Goal: Communication & Community: Answer question/provide support

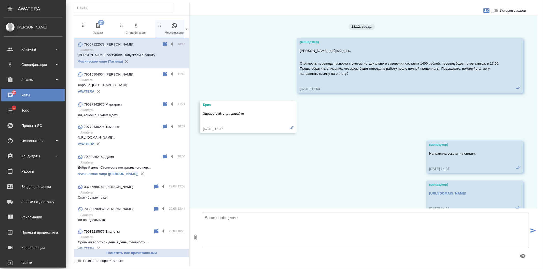
scroll to position [1463, 0]
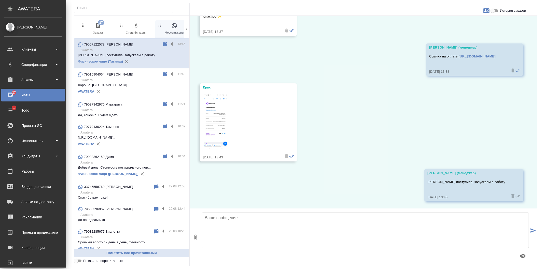
click at [499, 12] on input "История заказов" at bounding box center [493, 11] width 18 height 6
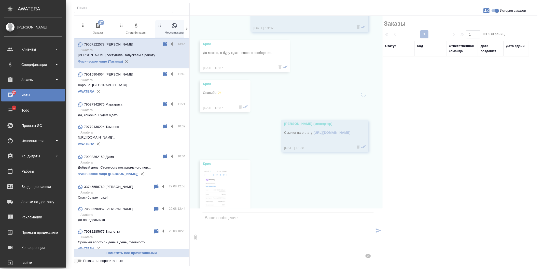
scroll to position [1544, 0]
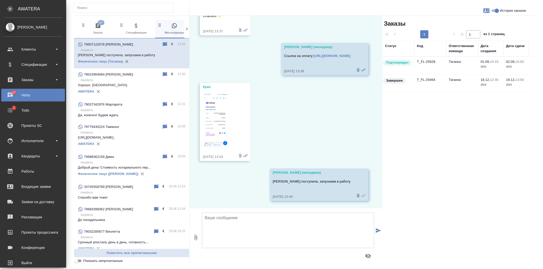
click at [423, 64] on td "T_FL-25929" at bounding box center [430, 66] width 32 height 18
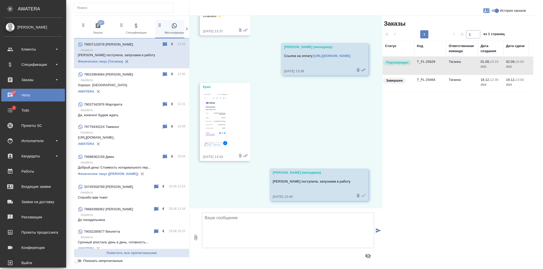
click at [436, 83] on td "T_FL-25464" at bounding box center [430, 84] width 32 height 18
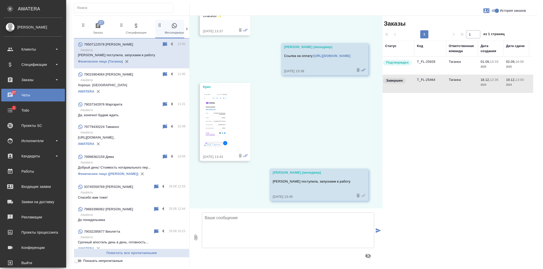
click at [436, 83] on td "T_FL-25464" at bounding box center [430, 84] width 32 height 18
click at [497, 11] on input "История заказов" at bounding box center [497, 11] width 18 height 6
checkbox input "false"
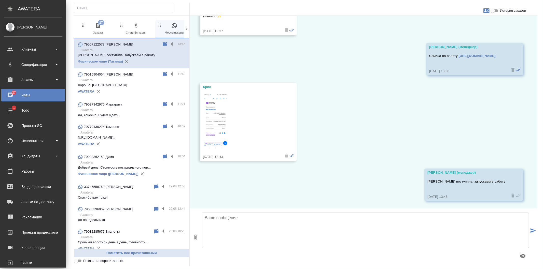
scroll to position [1463, 0]
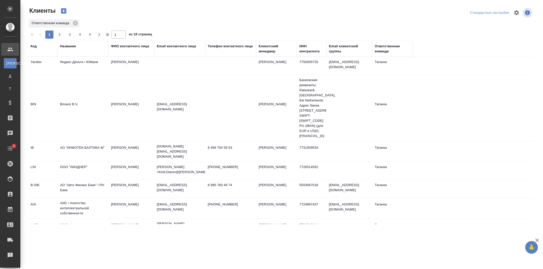
select select "RU"
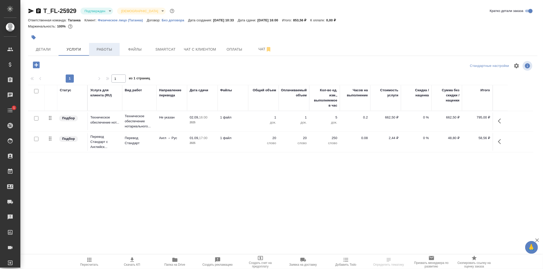
click at [101, 52] on button "Работы" at bounding box center [104, 49] width 31 height 13
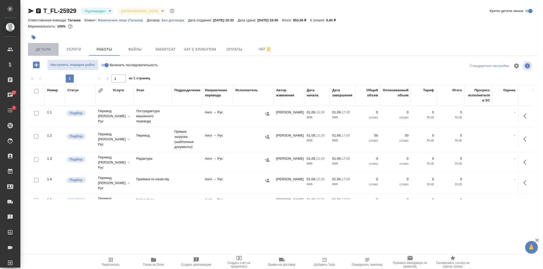
click at [48, 51] on span "Детали" at bounding box center [43, 49] width 24 height 6
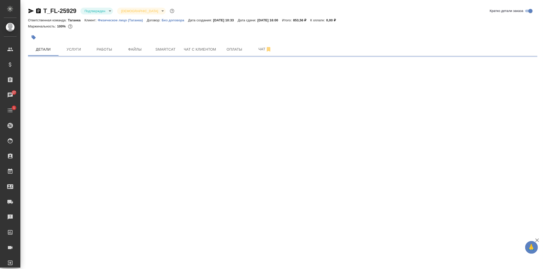
select select "RU"
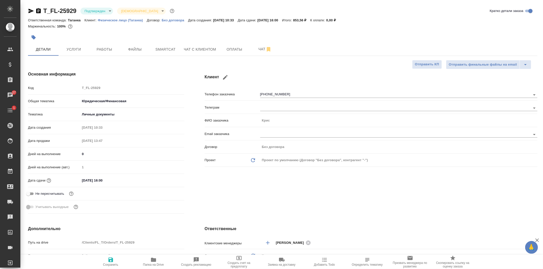
type textarea "x"
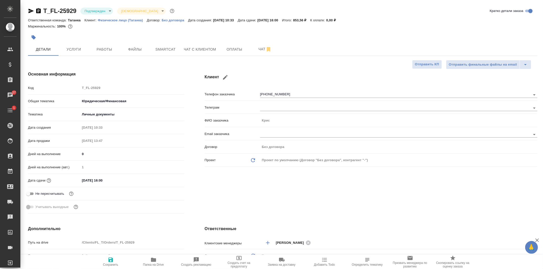
type textarea "x"
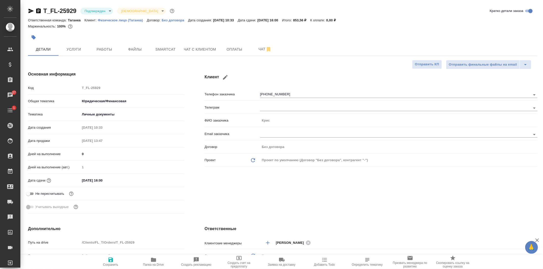
type textarea "x"
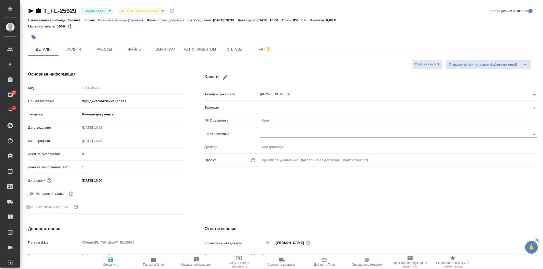
type textarea "x"
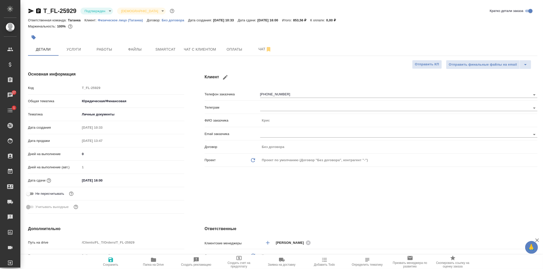
type textarea "x"
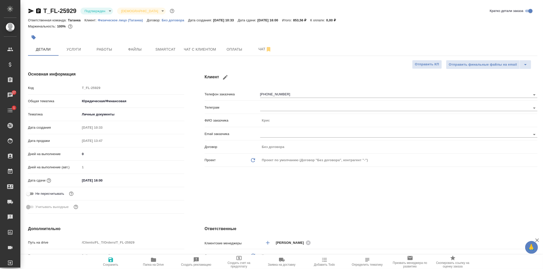
type textarea "x"
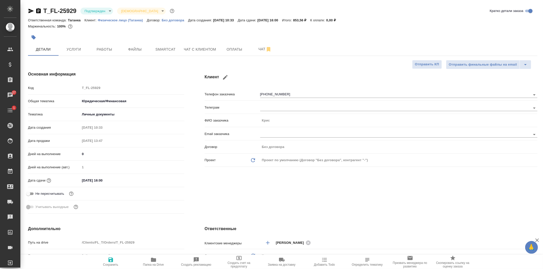
type textarea "x"
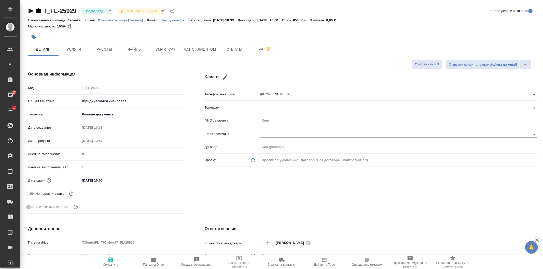
type textarea "x"
click at [108, 52] on button "Работы" at bounding box center [104, 49] width 31 height 13
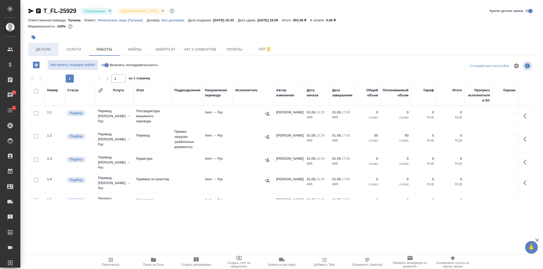
click at [45, 48] on span "Детали" at bounding box center [43, 49] width 24 height 6
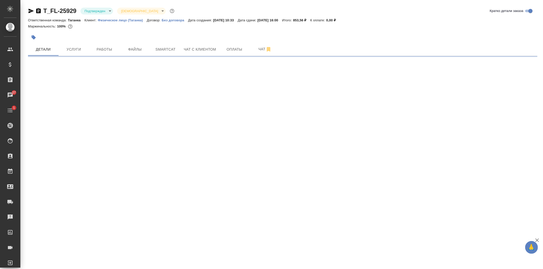
select select "RU"
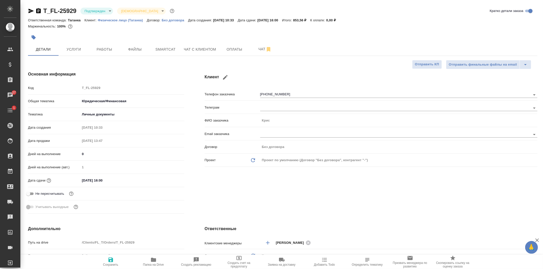
type textarea "x"
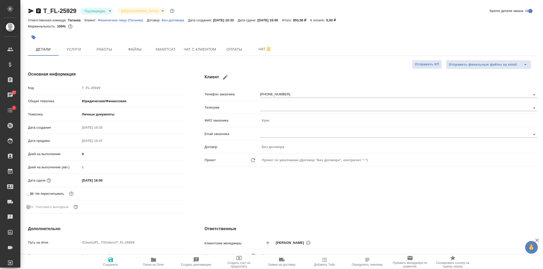
type textarea "x"
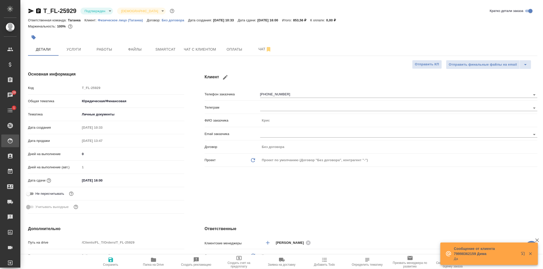
type textarea "x"
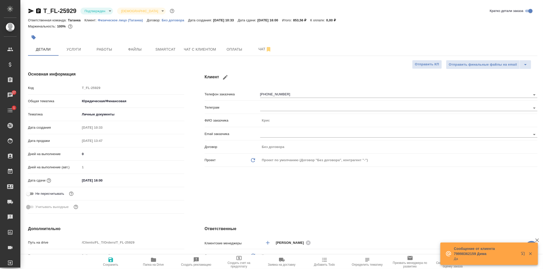
type textarea "x"
click at [107, 52] on button "Работы" at bounding box center [104, 49] width 31 height 13
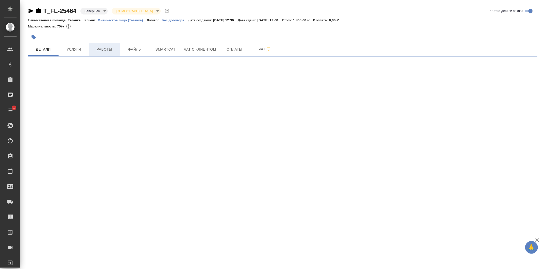
click at [106, 48] on span "Работы" at bounding box center [104, 49] width 24 height 6
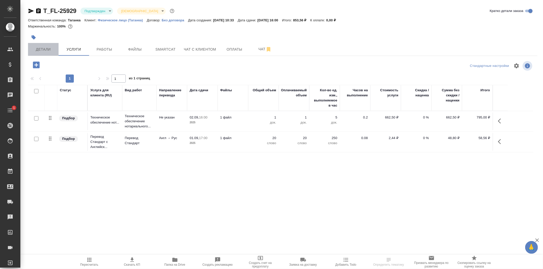
click at [38, 48] on span "Детали" at bounding box center [43, 49] width 24 height 6
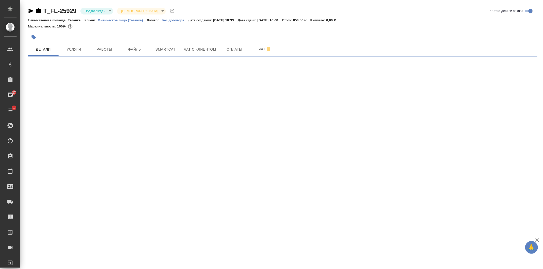
select select "RU"
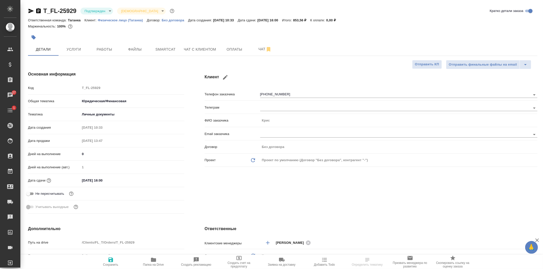
type textarea "x"
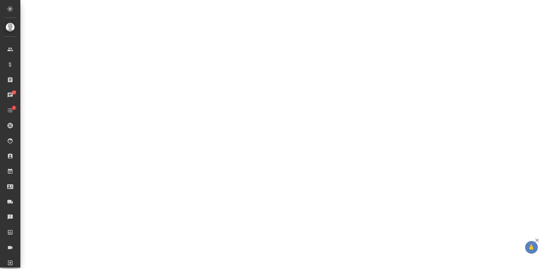
select select "RU"
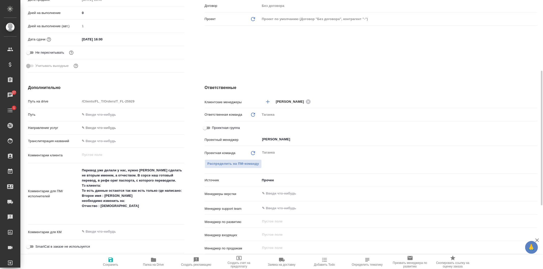
type textarea "x"
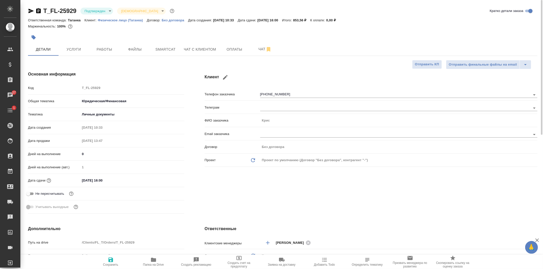
type textarea "x"
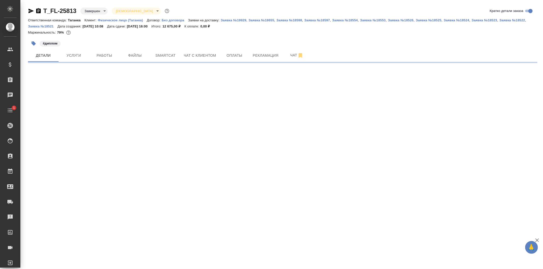
select select "RU"
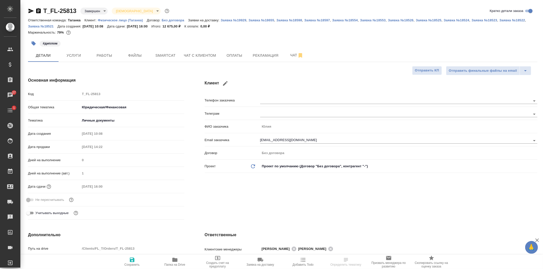
type textarea "x"
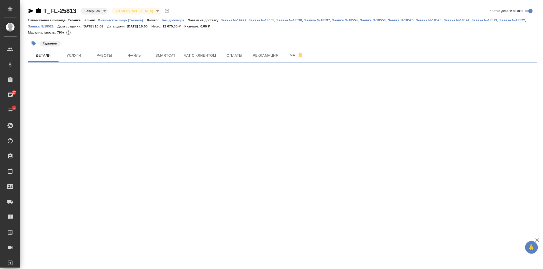
select select "RU"
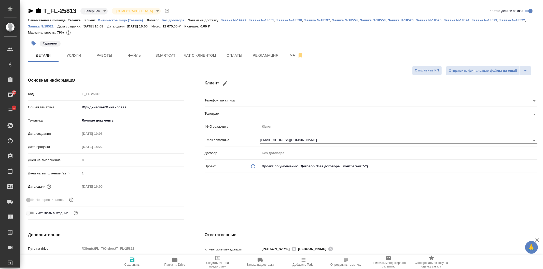
type textarea "x"
click at [31, 11] on icon "button" at bounding box center [31, 11] width 5 height 5
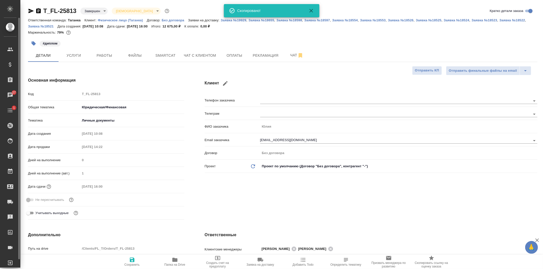
type textarea "x"
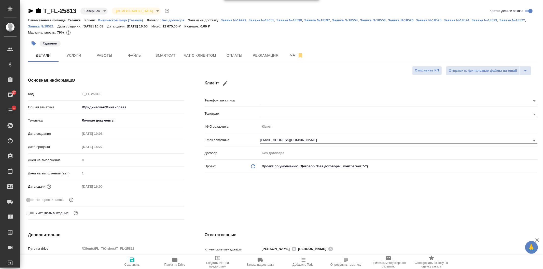
type textarea "x"
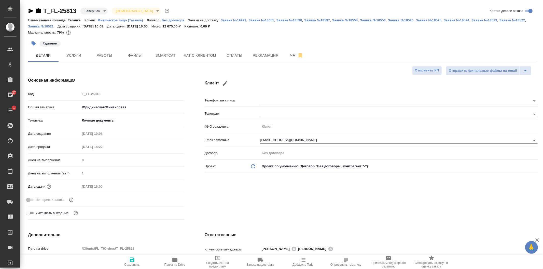
type textarea "x"
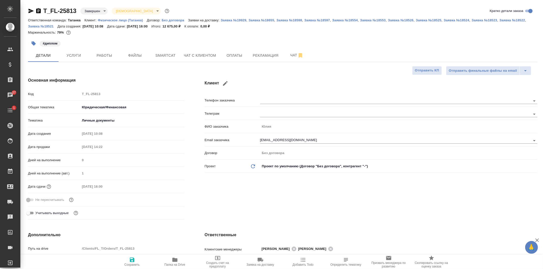
type textarea "x"
click at [30, 10] on icon "button" at bounding box center [31, 11] width 5 height 5
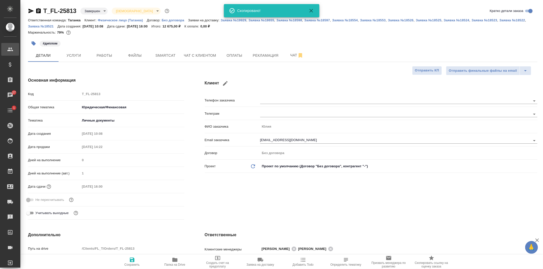
type textarea "x"
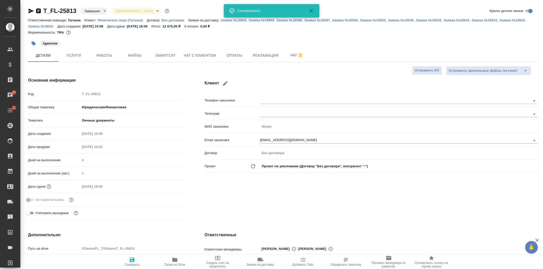
type textarea "x"
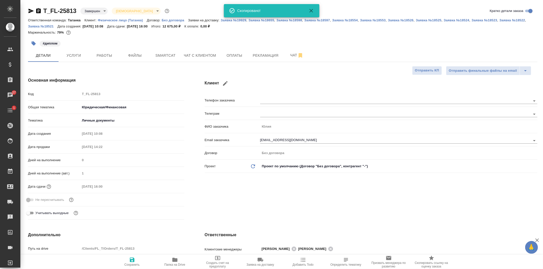
type textarea "x"
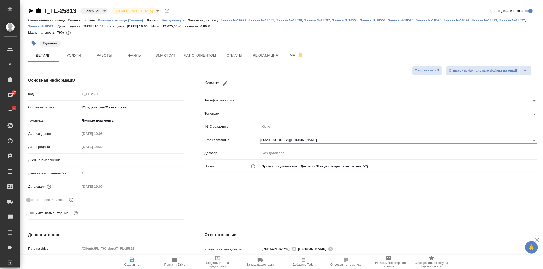
click at [31, 13] on icon "button" at bounding box center [31, 11] width 6 height 6
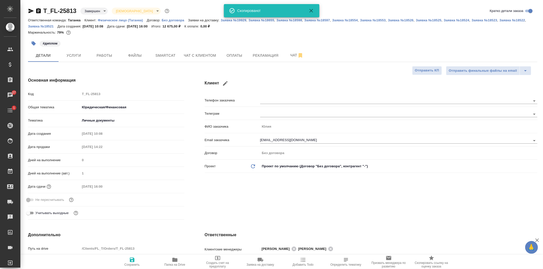
type textarea "x"
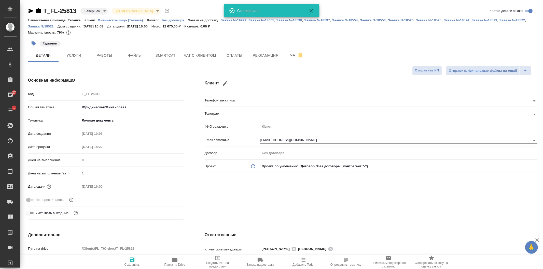
type textarea "x"
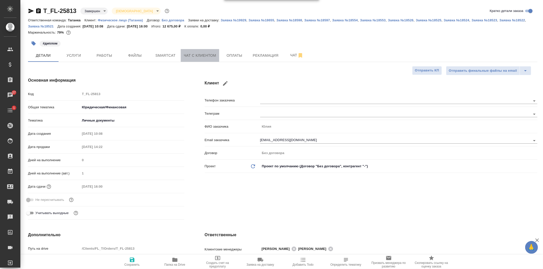
click at [194, 54] on span "Чат с клиентом" at bounding box center [200, 55] width 32 height 6
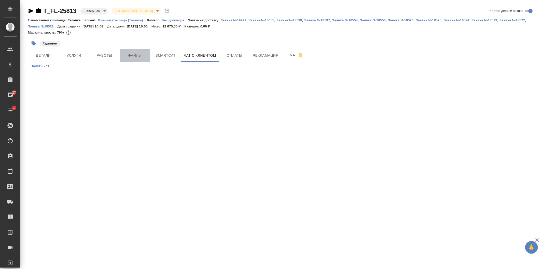
click at [134, 54] on span "Файлы" at bounding box center [135, 55] width 24 height 6
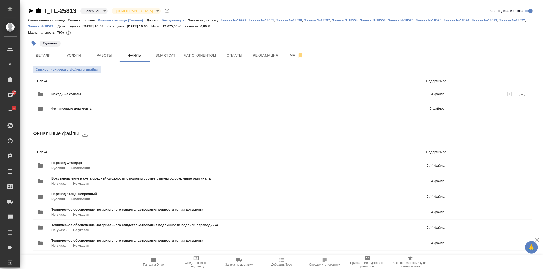
click at [108, 87] on div "Исходные файлы 4 файла" at bounding box center [241, 94] width 418 height 22
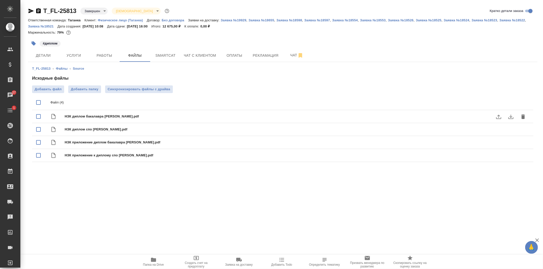
click at [509, 117] on icon "download" at bounding box center [511, 117] width 6 height 6
drag, startPoint x: 510, startPoint y: 123, endPoint x: 512, endPoint y: 117, distance: 5.9
click at [512, 117] on icon "download" at bounding box center [511, 117] width 6 height 6
click at [509, 142] on icon "download" at bounding box center [511, 143] width 6 height 6
click at [154, 261] on icon "button" at bounding box center [153, 260] width 5 height 4
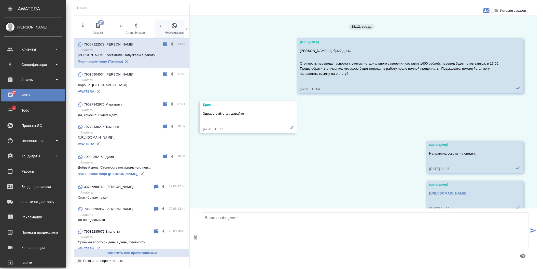
scroll to position [1463, 0]
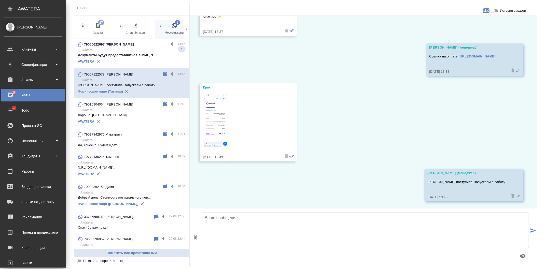
click at [144, 54] on p "Документы будут предоставляться в ММЦ "П..." at bounding box center [131, 55] width 107 height 5
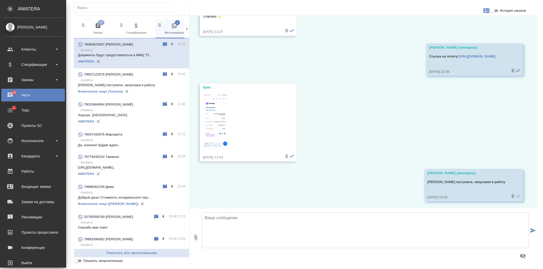
scroll to position [361, 0]
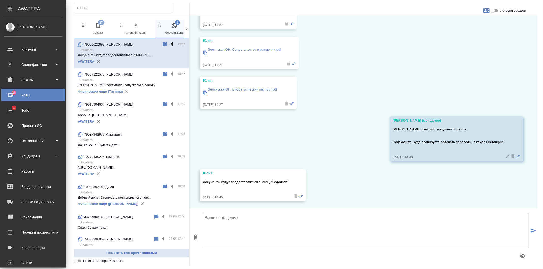
click at [170, 44] on label at bounding box center [173, 44] width 9 height 6
click at [0, 0] on input "checkbox" at bounding box center [0, 0] width 0 height 0
click at [150, 45] on icon at bounding box center [152, 44] width 4 height 5
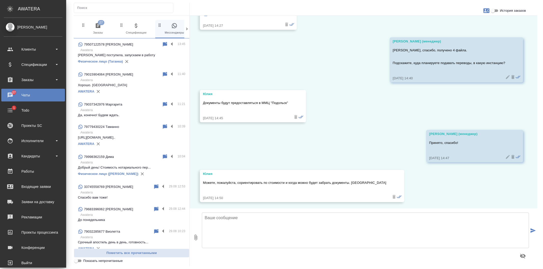
scroll to position [441, 0]
click at [125, 50] on p "Awatera" at bounding box center [132, 50] width 105 height 5
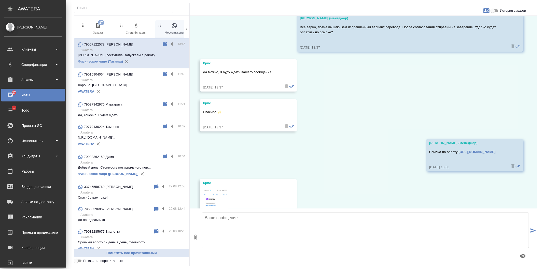
scroll to position [1463, 0]
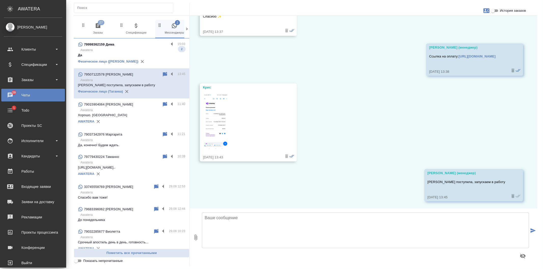
click at [125, 53] on p "Да" at bounding box center [131, 55] width 107 height 5
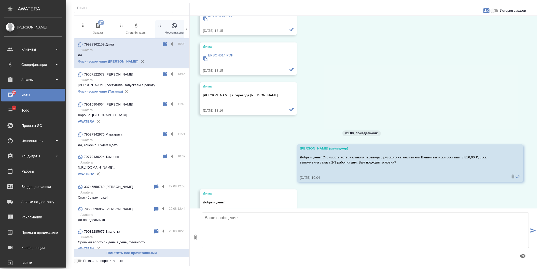
scroll to position [3637, 0]
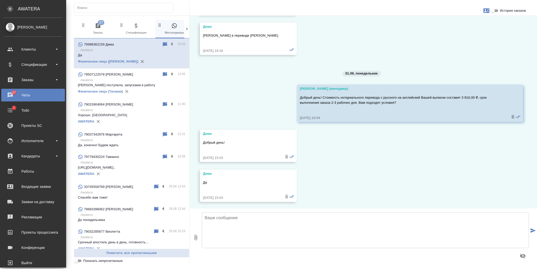
click at [230, 233] on textarea at bounding box center [365, 231] width 327 height 36
type textarea "З"
type textarea "Запускаем заказ в работу после предоплаты в размере 100% от с"
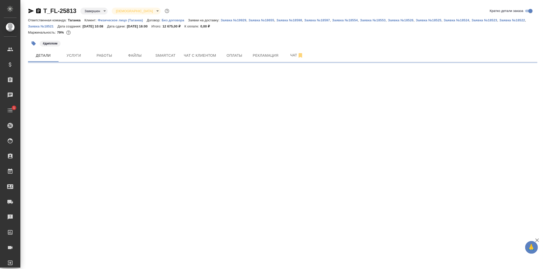
select select "RU"
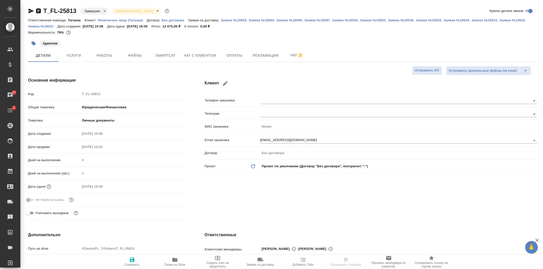
type textarea "x"
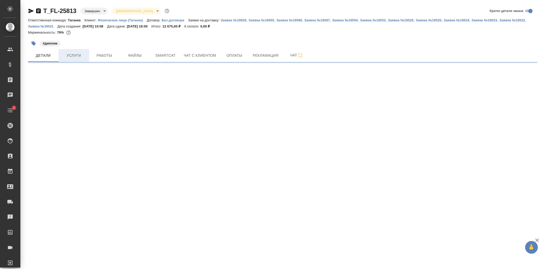
click at [77, 52] on button "Услуги" at bounding box center [74, 55] width 31 height 13
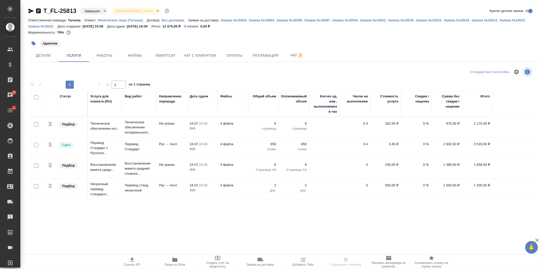
click at [340, 128] on td "0.3" at bounding box center [355, 128] width 31 height 18
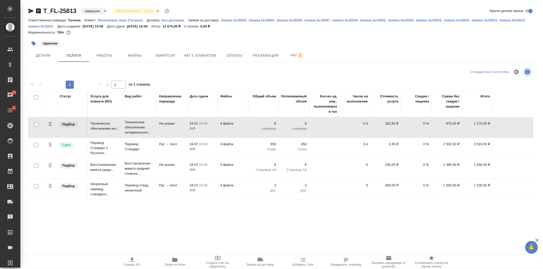
click at [299, 226] on div ".cls-1 fill:#fff; AWATERA [PERSON_NAME] Спецификации Заказы 27 Чаты 1 Todo Прое…" at bounding box center [271, 134] width 543 height 269
click at [245, 215] on div ".cls-1 fill:#fff; AWATERA Prokhorova Anastasia Клиенты Спецификации Заказы 27 Ч…" at bounding box center [271, 134] width 543 height 269
click at [227, 205] on div "T_FL-25813 Завершен closed Святая троица holyTrinity Кратко детали заказа Ответ…" at bounding box center [282, 107] width 515 height 214
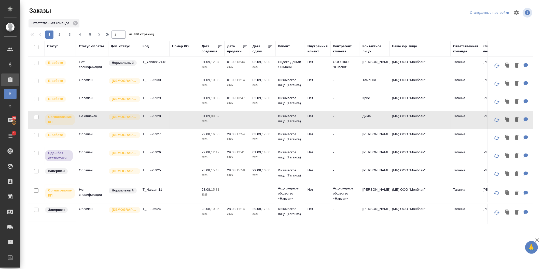
click at [377, 250] on div ".cls-1 fill:#fff; AWATERA [PERSON_NAME] Спецификации Заказы В Все заказы Ф Зака…" at bounding box center [271, 134] width 543 height 269
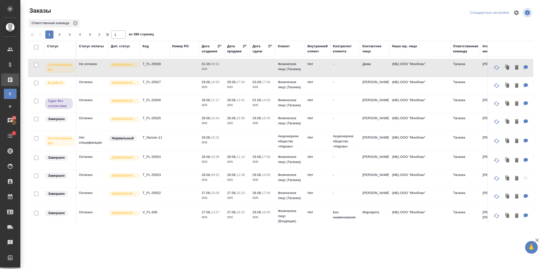
scroll to position [141, 0]
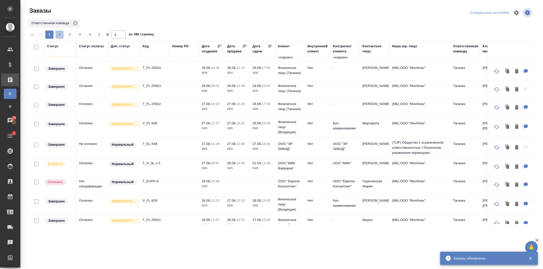
click at [59, 36] on span "2" at bounding box center [59, 34] width 8 height 5
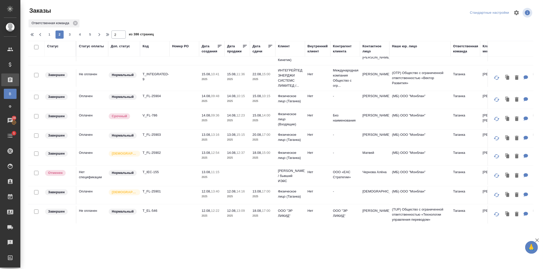
scroll to position [333, 0]
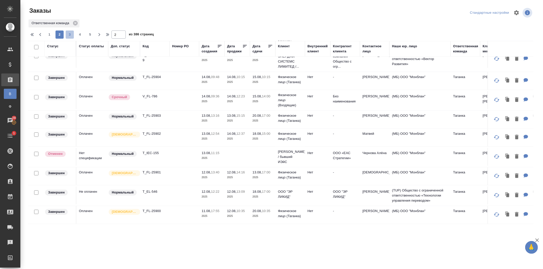
click at [71, 34] on span "3" at bounding box center [70, 34] width 8 height 5
type input "3"
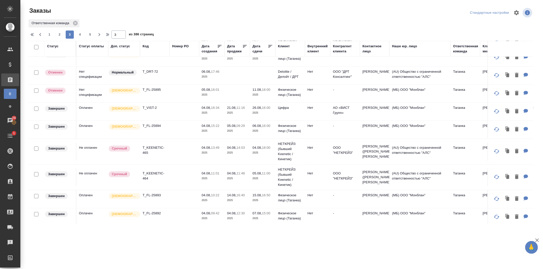
scroll to position [0, 0]
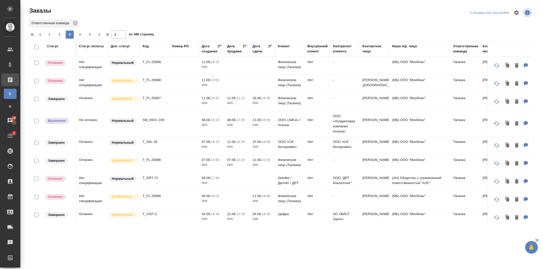
click at [244, 179] on td at bounding box center [237, 182] width 25 height 18
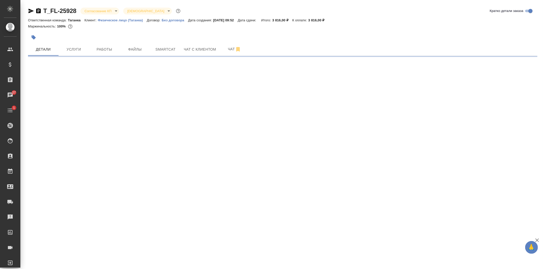
select select "RU"
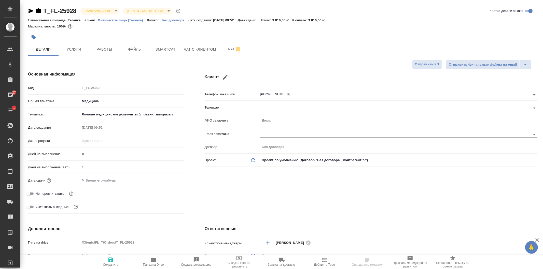
type textarea "x"
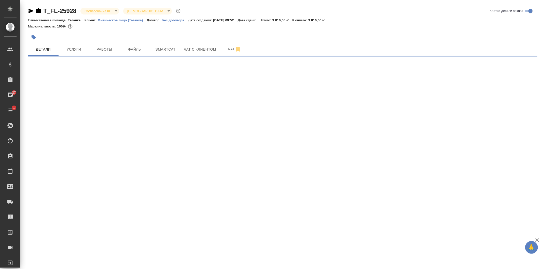
select select "RU"
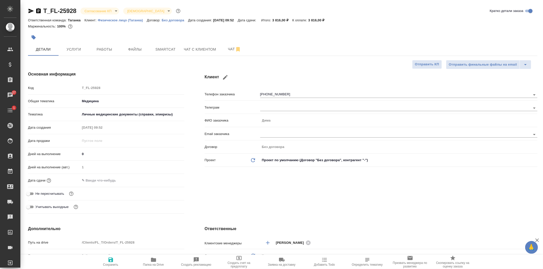
type textarea "x"
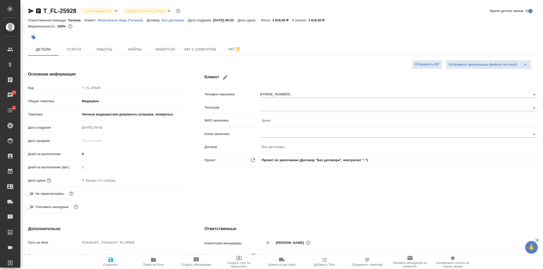
type textarea "x"
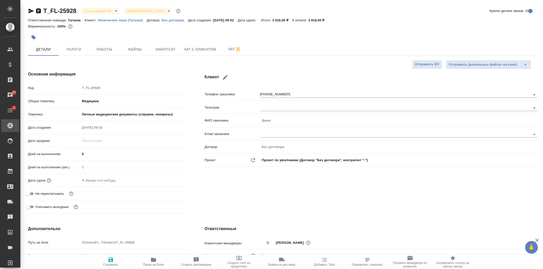
type textarea "x"
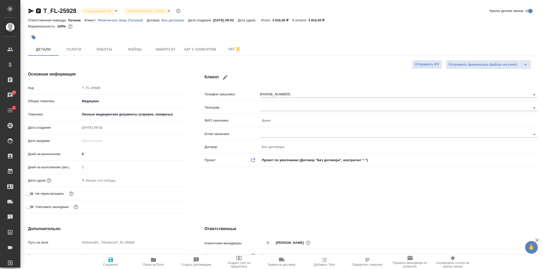
type textarea "x"
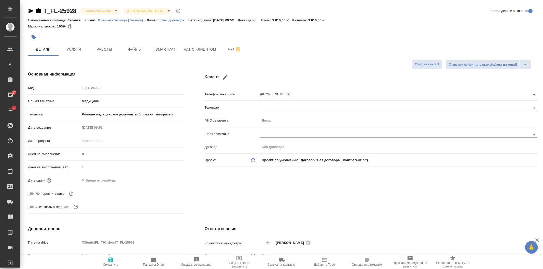
type textarea "x"
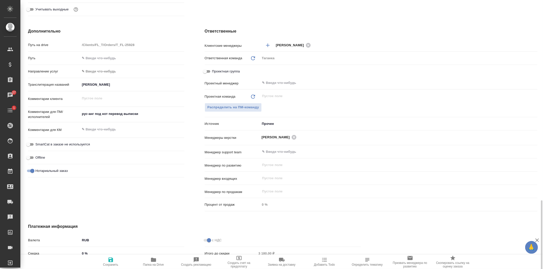
scroll to position [265, 0]
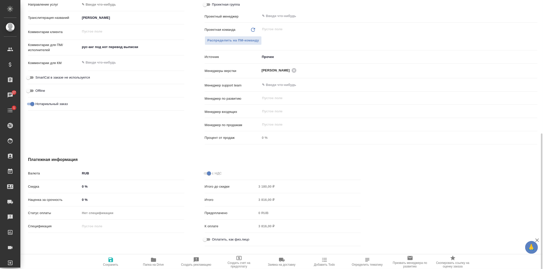
click at [209, 241] on input "Оплатить, как физ.лицо" at bounding box center [205, 240] width 18 height 6
checkbox input "true"
type textarea "x"
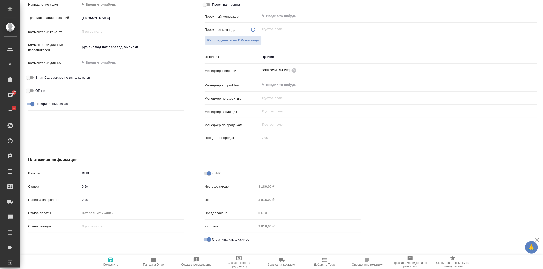
click at [108, 261] on icon "button" at bounding box center [111, 260] width 6 height 6
type textarea "x"
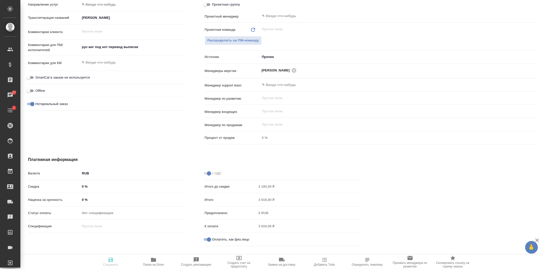
type textarea "x"
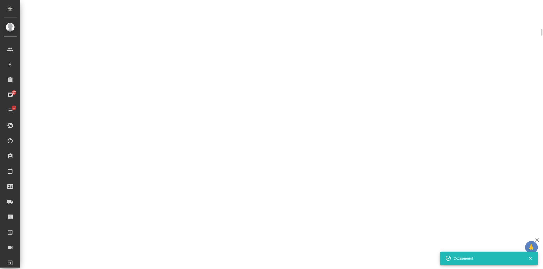
scroll to position [261, 0]
select select "RU"
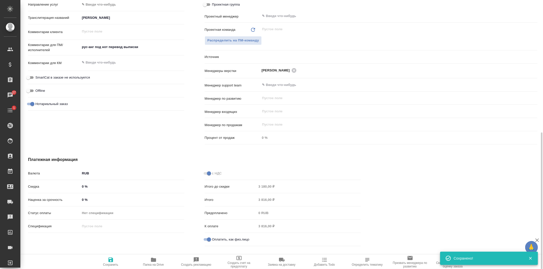
type textarea "x"
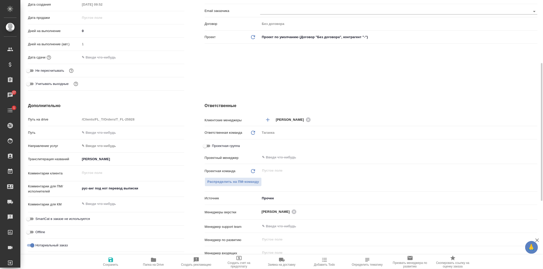
scroll to position [0, 0]
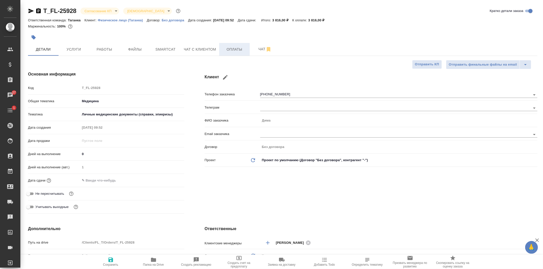
click at [231, 51] on span "Оплаты" at bounding box center [234, 49] width 24 height 6
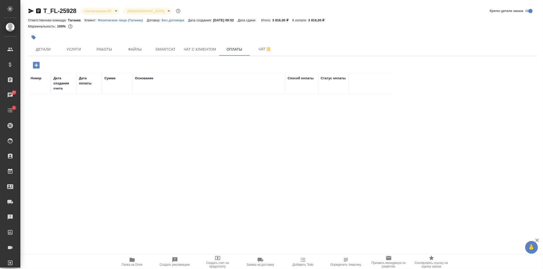
click at [41, 65] on button "button" at bounding box center [36, 65] width 14 height 10
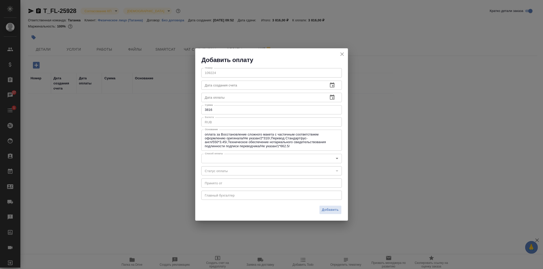
click at [232, 158] on body "🙏 .cls-1 fill:#fff; AWATERA Prokhorova Anastasia Клиенты Спецификации Заказы 27…" at bounding box center [271, 134] width 543 height 269
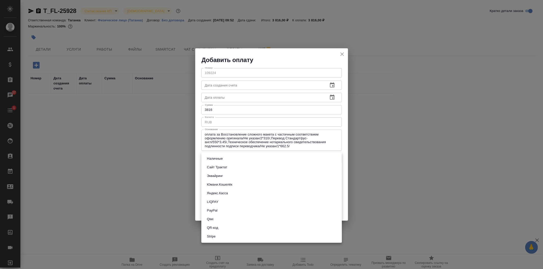
click at [226, 195] on button "Яндекс.Касса" at bounding box center [217, 194] width 24 height 6
type input "yandex-kassa"
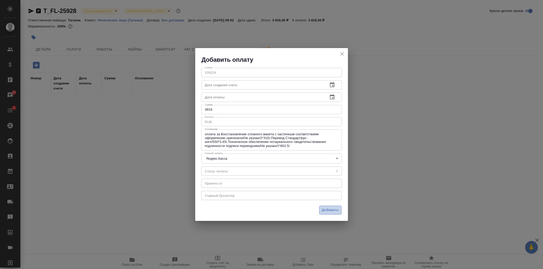
click at [328, 210] on span "Добавить" at bounding box center [330, 210] width 17 height 6
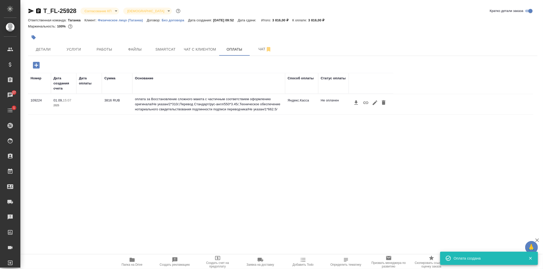
click at [367, 103] on icon "button" at bounding box center [366, 103] width 6 height 6
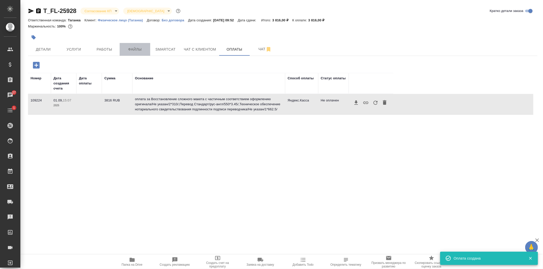
click at [131, 54] on button "Файлы" at bounding box center [135, 49] width 31 height 13
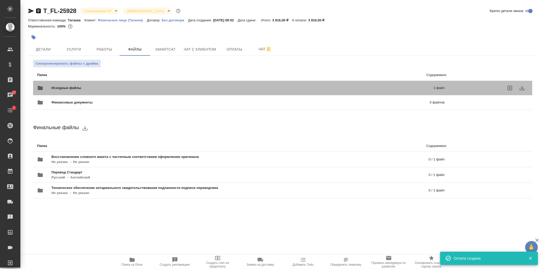
click at [98, 86] on span "Исходные файлы" at bounding box center [154, 88] width 206 height 5
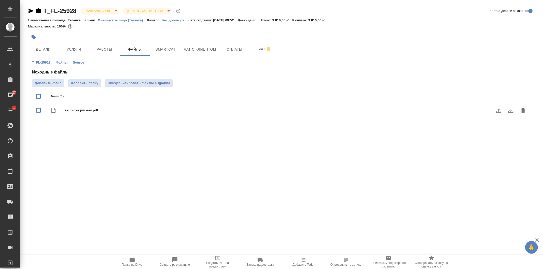
click at [512, 110] on icon "download" at bounding box center [510, 111] width 5 height 4
click at [231, 49] on span "Оплаты" at bounding box center [234, 49] width 24 height 6
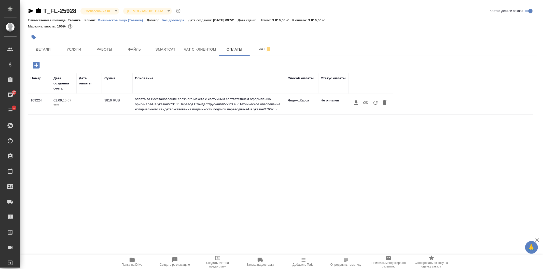
click at [375, 106] on button "button" at bounding box center [376, 103] width 10 height 10
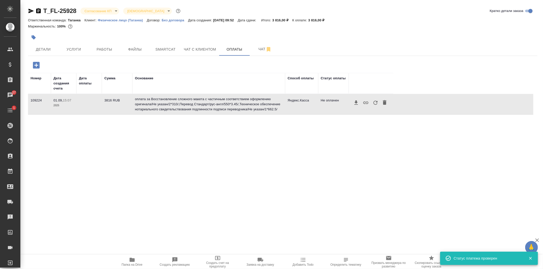
click at [373, 103] on icon "button" at bounding box center [375, 103] width 6 height 6
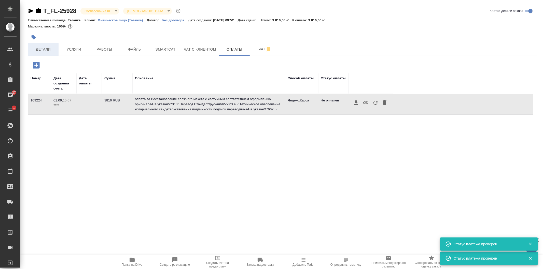
click at [38, 48] on span "Детали" at bounding box center [43, 49] width 24 height 6
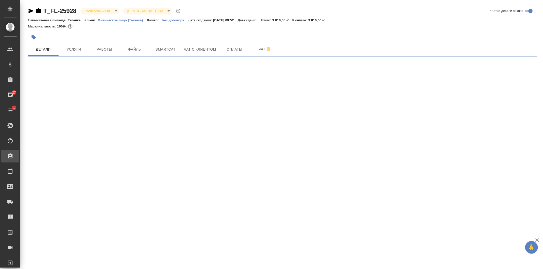
select select "RU"
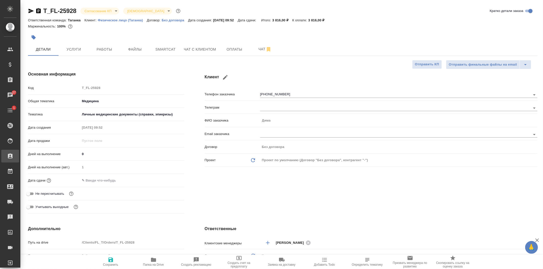
type textarea "x"
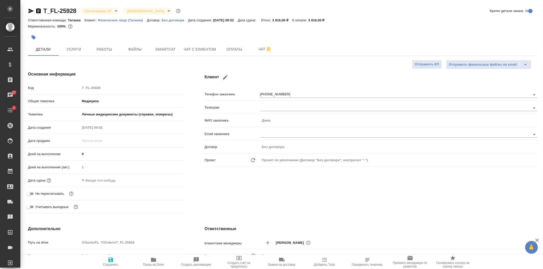
type textarea "x"
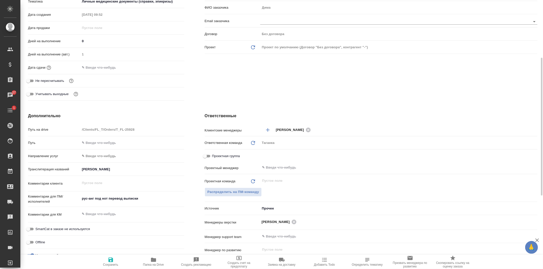
type textarea "x"
click at [152, 199] on textarea "рус-анг под нот перевод выписки" at bounding box center [132, 198] width 104 height 9
type textarea "x"
type textarea "рус-анг под нот перевод выписки"
type textarea "x"
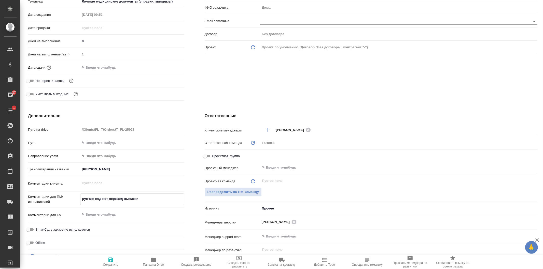
type textarea "x"
type textarea "рус-анг под нот перевод выписки ("
type textarea "x"
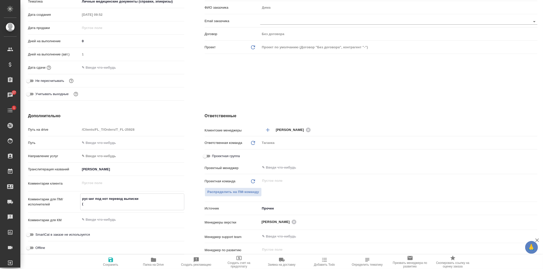
type textarea "рус-анг под нот перевод выписки (н"
type textarea "x"
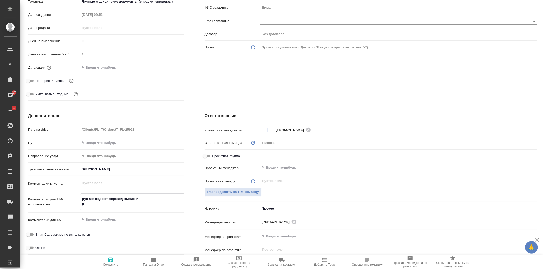
type textarea "рус-анг под нот перевод выписки (на"
type textarea "x"
type textarea "рус-анг под нот перевод выписки (на"
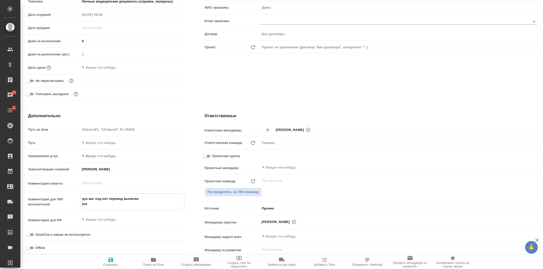
type textarea "x"
type textarea "рус-анг под нот перевод выписки (на п"
type textarea "x"
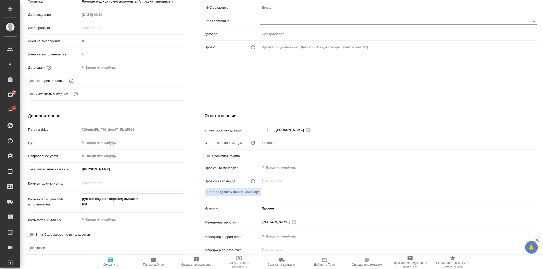
type textarea "x"
type textarea "рус-анг под нот перевод выписки (на печ"
type textarea "x"
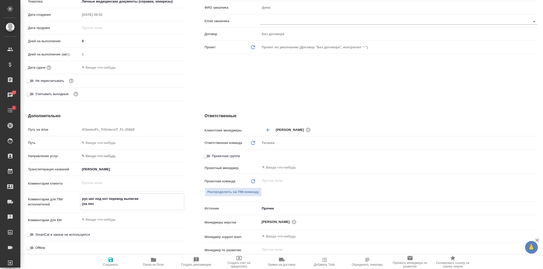
type textarea "x"
type textarea "рус-анг под нот перевод выписки (на печа"
type textarea "x"
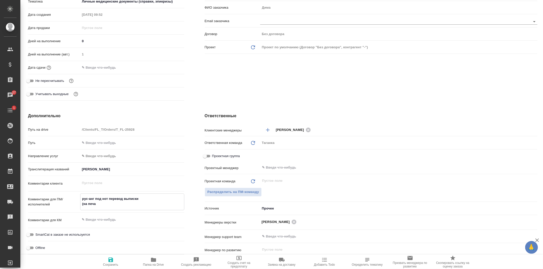
type textarea "рус-анг под нот перевод выписки (на печат"
type textarea "x"
type textarea "рус-анг под нот перевод выписки (на печати"
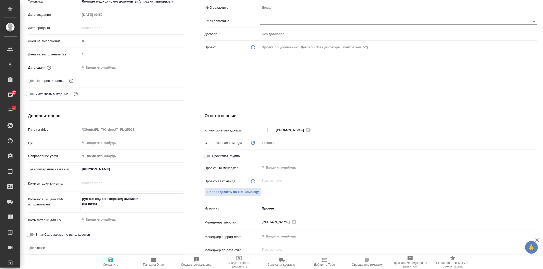
type textarea "x"
type textarea "рус-анг под нот перевод выписки (на печати"
type textarea "x"
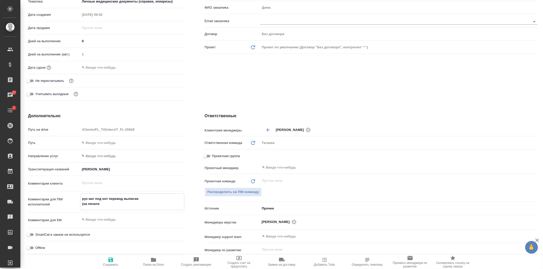
type textarea "x"
type textarea "рус-анг под нот перевод выписки (на печати н"
type textarea "x"
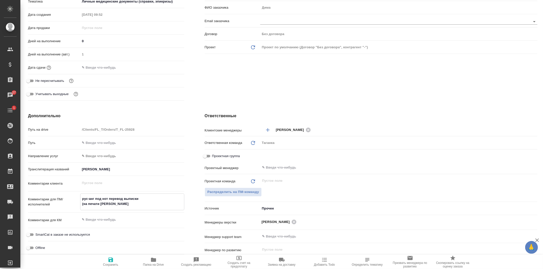
type textarea "x"
type textarea "рус-анг под нот перевод выписки (на печати на"
type textarea "x"
type textarea "рус-анг под нот перевод выписки (на печати нап"
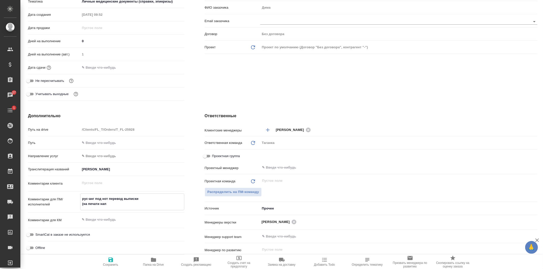
type textarea "x"
type textarea "рус-анг под нот перевод выписки (на печати напи"
type textarea "x"
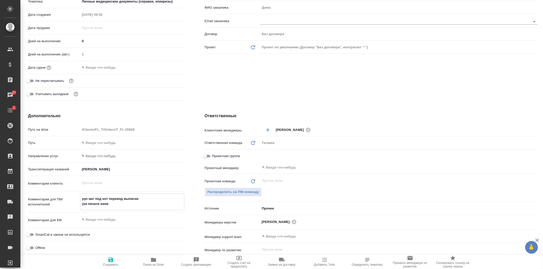
type textarea "x"
type textarea "рус-анг под нот перевод выписки (на печати напис"
type textarea "x"
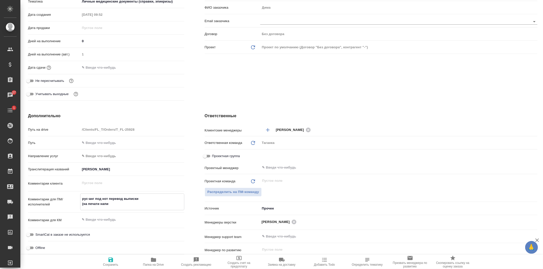
type textarea "x"
type textarea "рус-анг под нот перевод выписки (на печати написан"
type textarea "x"
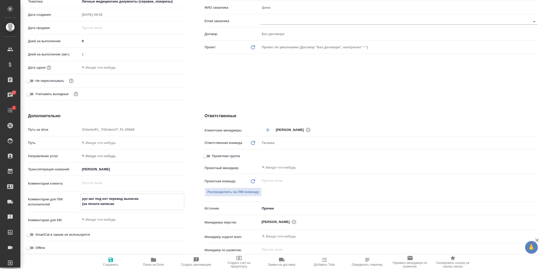
type textarea "рус-анг под нот перевод выписки (на печати написано"
type textarea "x"
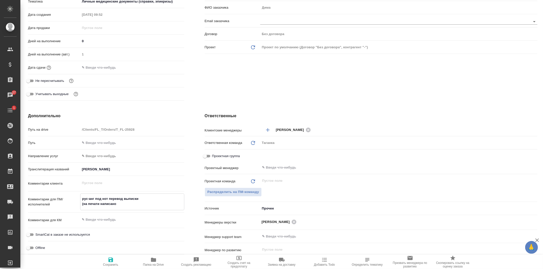
type textarea "рус-анг под нот перевод выписки (на печати написано"
type textarea "x"
paste textarea "Врач Конева Евгения Романовна"
type textarea "рус-анг под нот перевод выписки (на печати написано Врач Конева Евгения Романов…"
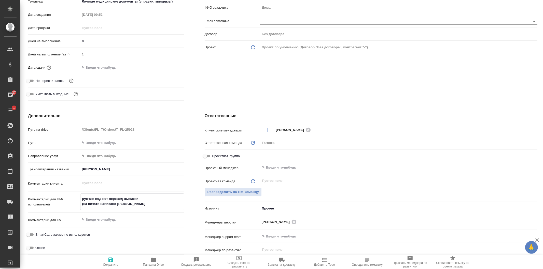
type textarea "x"
type textarea "рус-анг под нот перевод выписки (на печати написано Врач Конева Евгения Романов…"
type textarea "x"
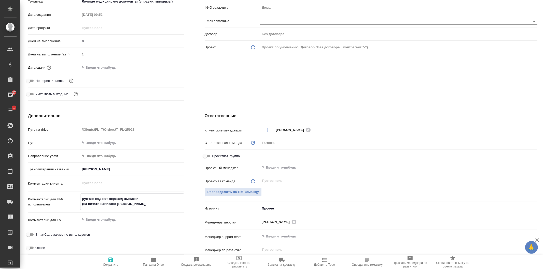
type textarea "x"
type textarea "рус-анг под нот перевод выписки (на печати написано Врач Конева Евгения Романов…"
type textarea "x"
click at [112, 259] on icon "button" at bounding box center [110, 260] width 5 height 5
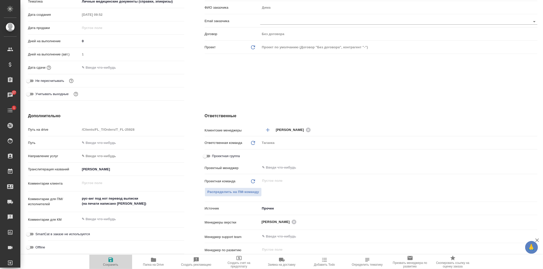
type textarea "x"
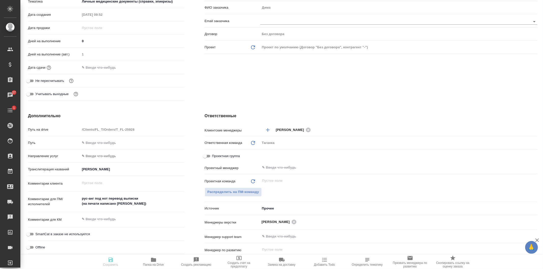
type textarea "x"
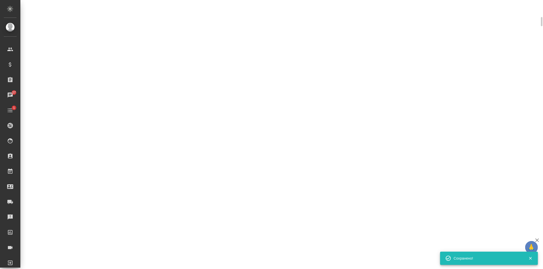
scroll to position [109, 0]
select select "RU"
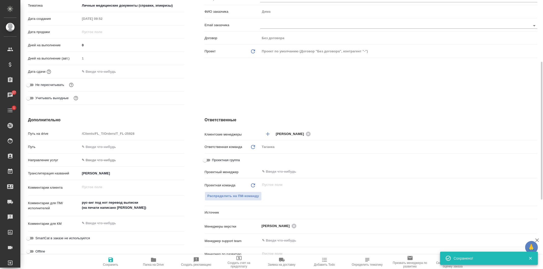
type textarea "x"
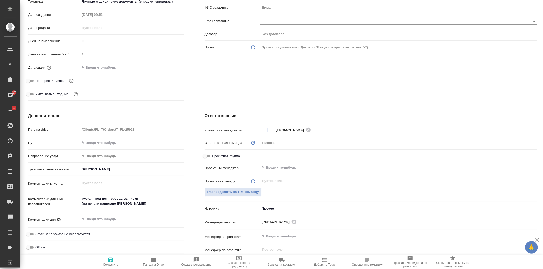
type textarea "x"
click at [330, 89] on div "Клиент Телефон заказчика +79998362159 Телеграм ФИО заказчика Дима Email заказчи…" at bounding box center [370, 30] width 353 height 165
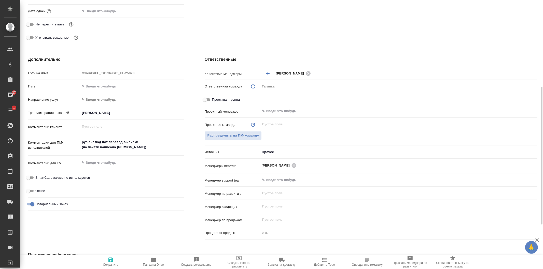
scroll to position [255, 0]
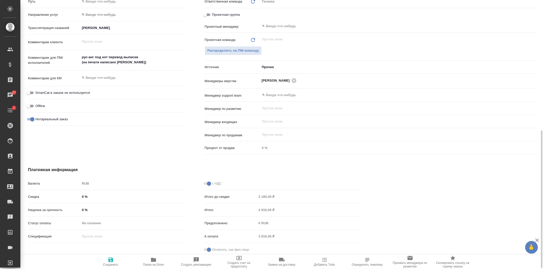
click at [110, 263] on icon "button" at bounding box center [111, 260] width 6 height 6
type textarea "x"
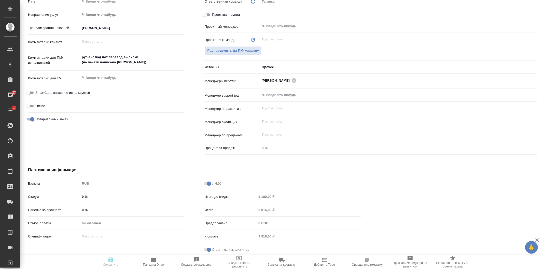
type textarea "x"
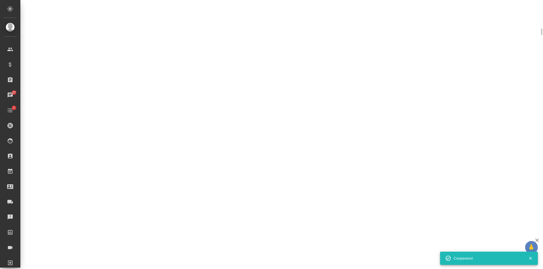
scroll to position [250, 0]
select select "RU"
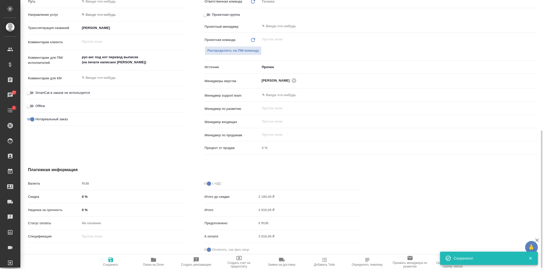
type textarea "x"
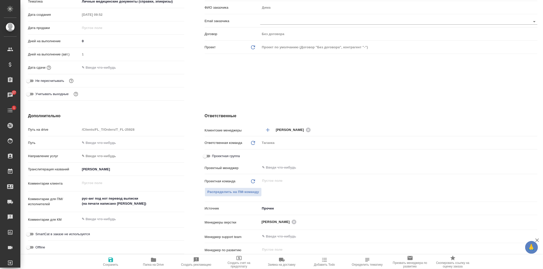
scroll to position [0, 0]
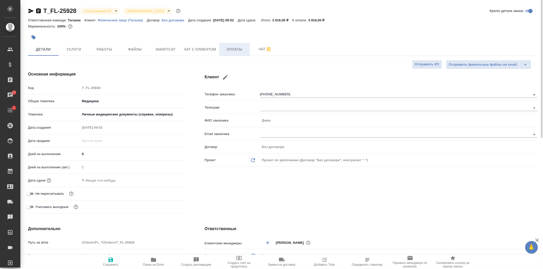
click at [236, 50] on span "Оплаты" at bounding box center [234, 49] width 24 height 6
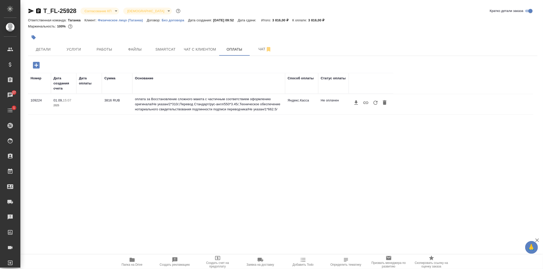
click at [373, 105] on icon "button" at bounding box center [375, 103] width 6 height 6
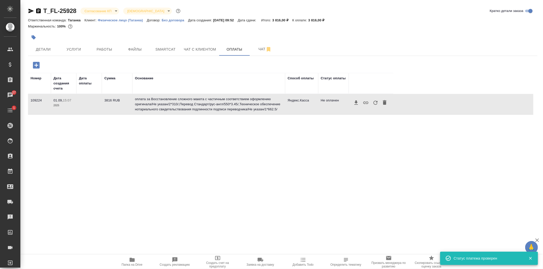
click at [376, 107] on button "button" at bounding box center [376, 103] width 10 height 10
click at [376, 103] on icon "button" at bounding box center [375, 103] width 6 height 6
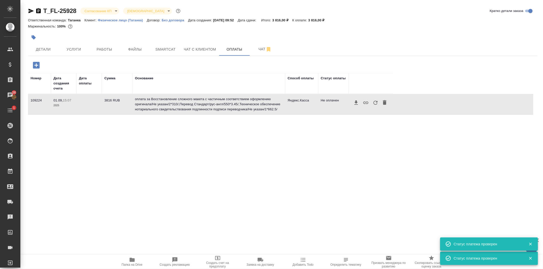
click at [375, 105] on icon "button" at bounding box center [375, 103] width 6 height 6
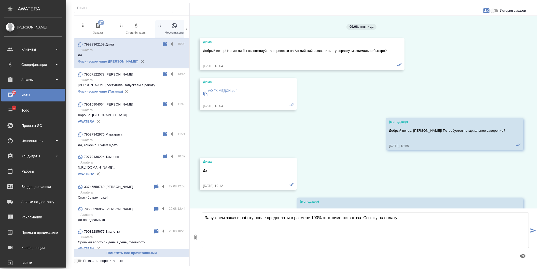
scroll to position [3637, 0]
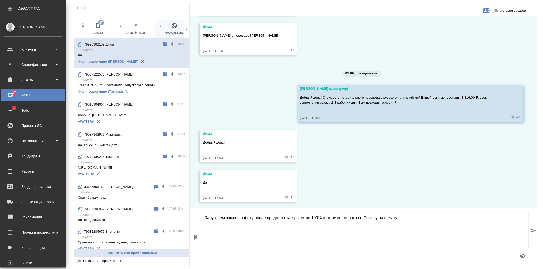
click at [336, 225] on textarea "Запускаем заказ в работу после предоплаты в размере 100% от стоимости заказа. С…" at bounding box center [365, 231] width 327 height 36
click at [417, 217] on textarea "Запускаем заказ в работу после предоплаты в размере 100% от стоимости заказа. С…" at bounding box center [365, 231] width 327 height 36
paste textarea "[URL][DOMAIN_NAME]"
type textarea "Запускаем заказ в работу после предоплаты в размере 100% от стоимости заказа. С…"
click at [534, 232] on icon "submit" at bounding box center [533, 231] width 5 height 5
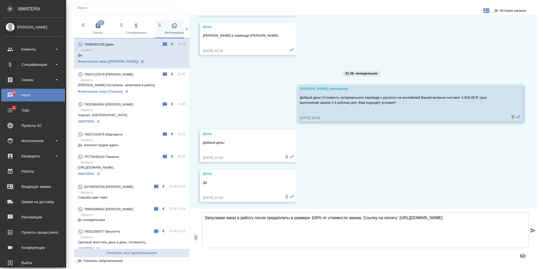
scroll to position [3682, 0]
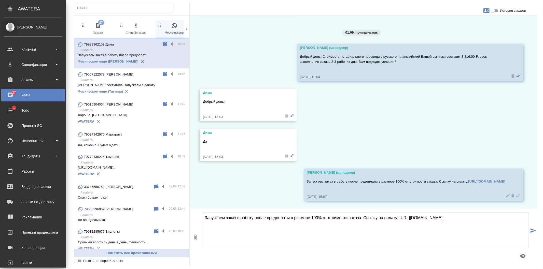
click at [241, 222] on textarea "Запускаем заказ в работу после предоплаты в размере 100% от стоимости заказа. С…" at bounding box center [365, 231] width 327 height 36
type textarea "Дмитрий, подскажите, пожалуйста, что написано внутри штампа"
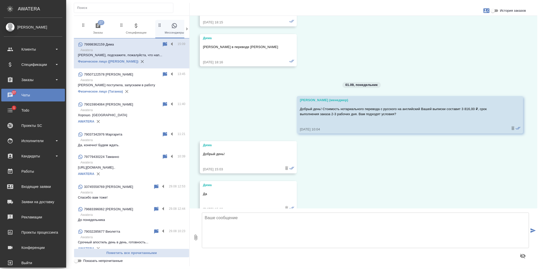
scroll to position [3722, 0]
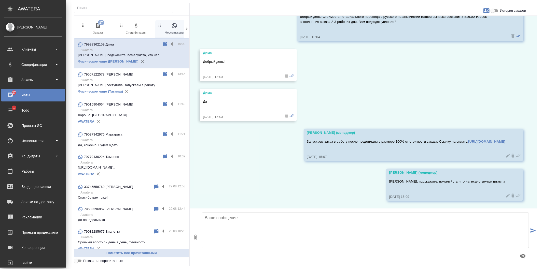
click at [229, 224] on textarea at bounding box center [365, 231] width 327 height 36
click at [236, 220] on textarea at bounding box center [365, 231] width 327 height 36
click at [199, 238] on button "0" at bounding box center [196, 238] width 12 height 58
type input "C:\fakepath\печать.png"
click at [533, 232] on icon "submit" at bounding box center [533, 231] width 5 height 5
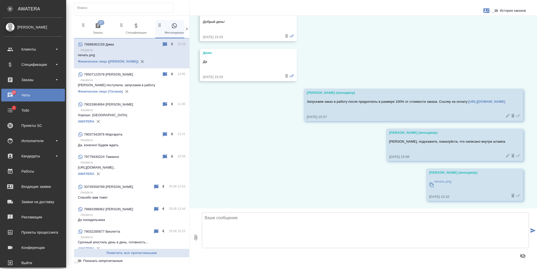
scroll to position [3762, 0]
click at [505, 157] on icon at bounding box center [507, 155] width 5 height 5
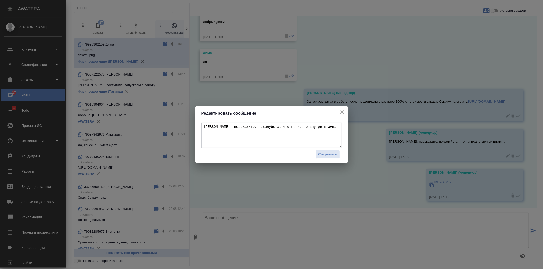
click at [309, 128] on textarea "Дмитрий, подскажите, пожалуйста, что написано внутри штампа" at bounding box center [271, 135] width 141 height 25
type textarea "[PERSON_NAME], подскажите, пожалуйста, что написано внутри печати"
click at [324, 157] on span "Сохранить" at bounding box center [327, 155] width 19 height 6
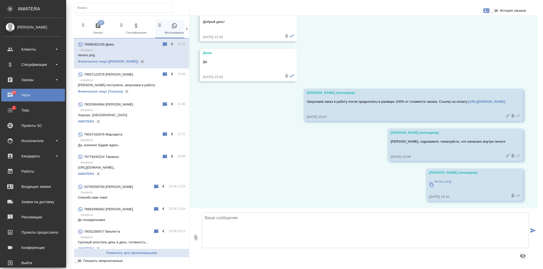
click at [438, 183] on p "печать.png" at bounding box center [442, 181] width 17 height 5
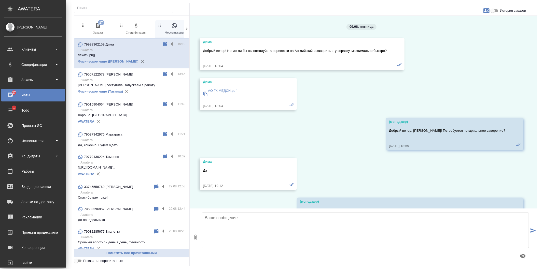
scroll to position [3762, 0]
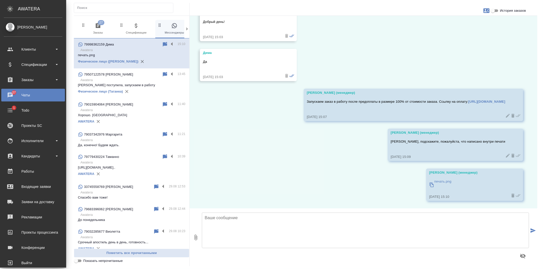
click at [250, 226] on textarea at bounding box center [365, 231] width 327 height 36
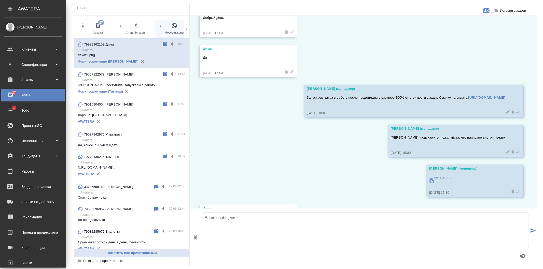
scroll to position [3802, 0]
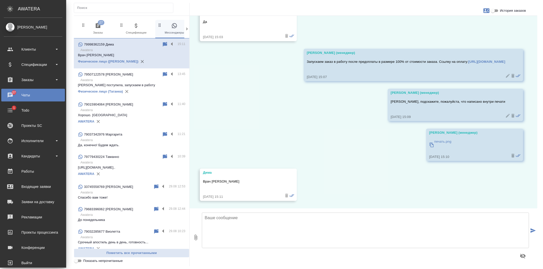
drag, startPoint x: 203, startPoint y: 182, endPoint x: 256, endPoint y: 177, distance: 53.5
click at [256, 177] on div "Врач Конева Евгения Романовна" at bounding box center [241, 184] width 76 height 15
copy p "Врач Конева Евгения Романовна"
click at [224, 230] on textarea at bounding box center [365, 231] width 327 height 36
type textarea "Благодарю, ожидаем оплату"
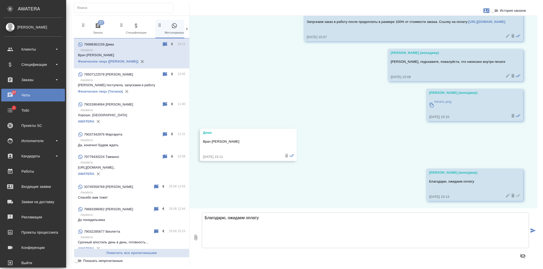
scroll to position [3842, 0]
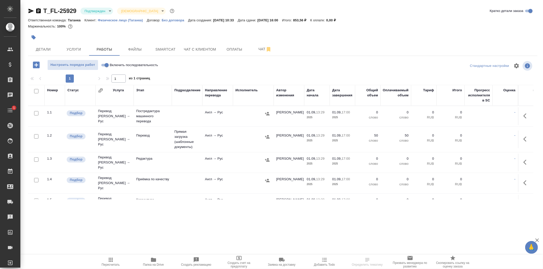
click at [31, 11] on icon "button" at bounding box center [31, 11] width 5 height 5
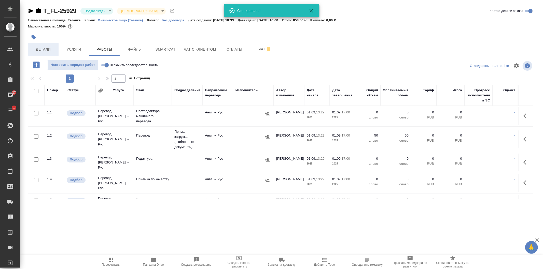
click at [45, 45] on button "Детали" at bounding box center [43, 49] width 31 height 13
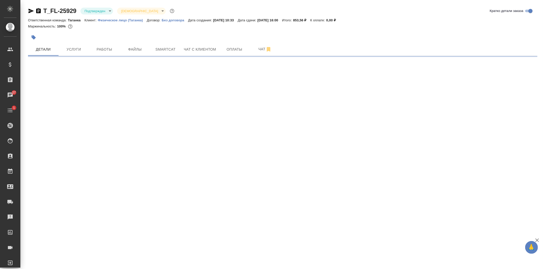
select select "RU"
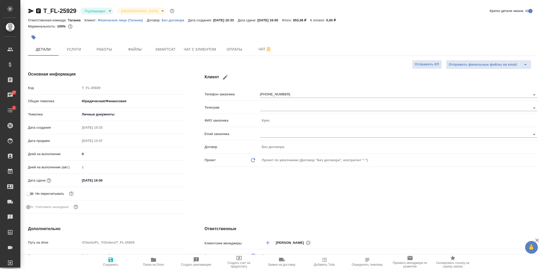
type textarea "x"
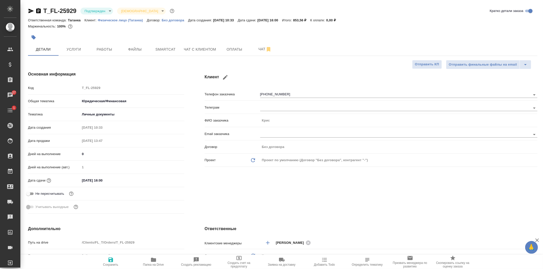
type textarea "x"
click at [107, 53] on button "Работы" at bounding box center [104, 49] width 31 height 13
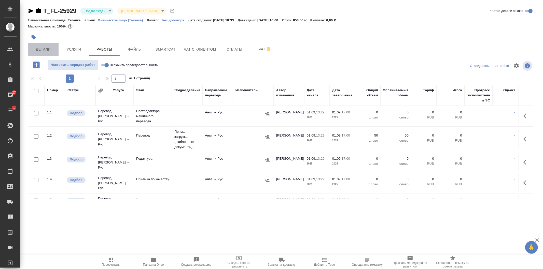
click at [47, 50] on span "Детали" at bounding box center [43, 49] width 24 height 6
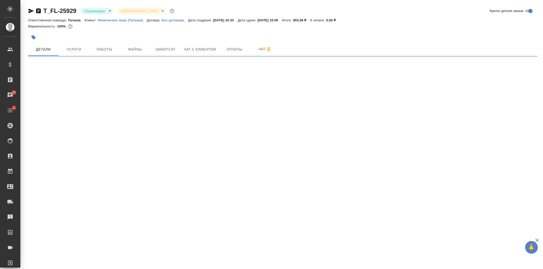
select select "RU"
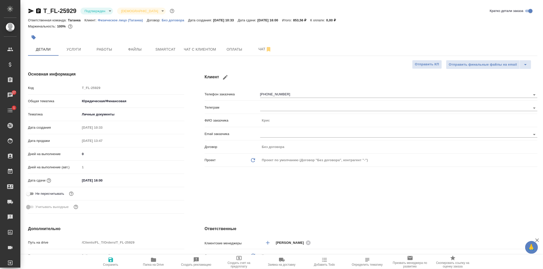
type textarea "x"
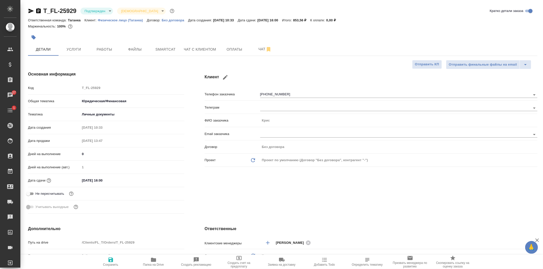
type textarea "x"
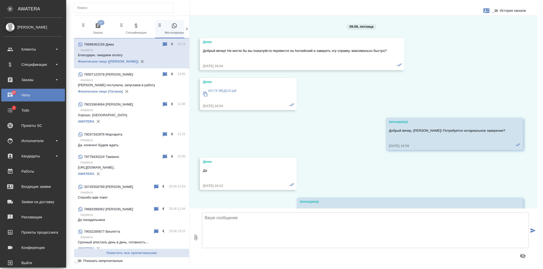
scroll to position [3842, 0]
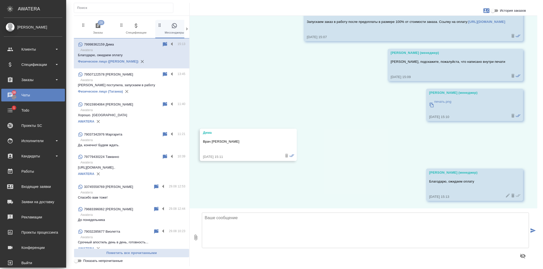
click at [125, 82] on p "Awatera" at bounding box center [132, 80] width 105 height 5
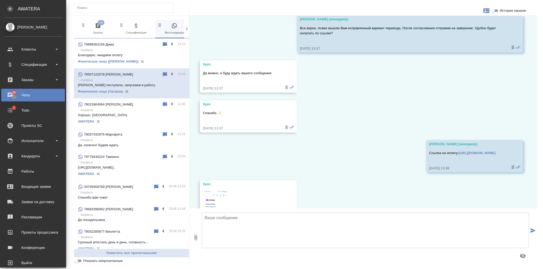
scroll to position [1367, 0]
click at [197, 238] on icon "button" at bounding box center [196, 238] width 6 height 6
click at [198, 238] on icon "button" at bounding box center [196, 238] width 6 height 6
type input "C:\fakepath\Passeport nouveau (2).docx"
click at [533, 229] on icon "submit" at bounding box center [533, 231] width 5 height 5
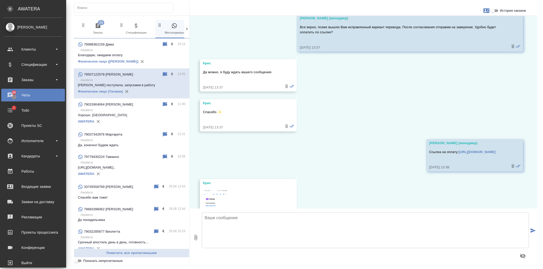
click at [277, 234] on textarea at bounding box center [365, 231] width 327 height 36
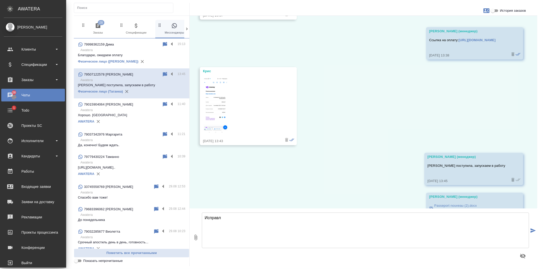
scroll to position [1503, 0]
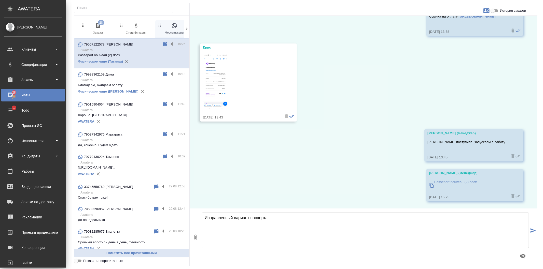
type textarea "Исправленный вариант паспорта"
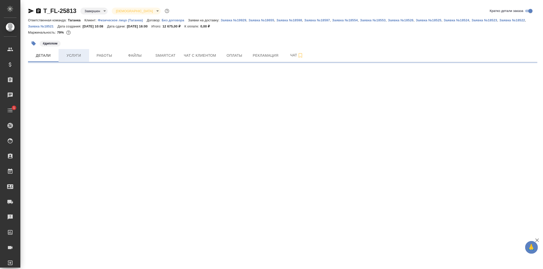
click at [80, 56] on span "Услуги" at bounding box center [74, 55] width 24 height 6
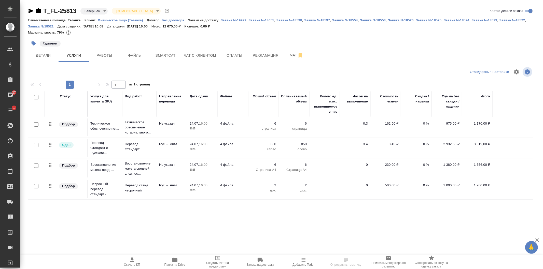
click at [418, 125] on p "0 %" at bounding box center [415, 123] width 25 height 5
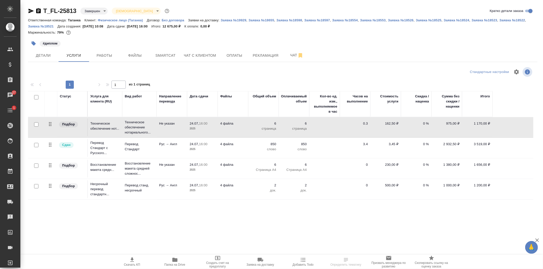
click at [421, 127] on td "0 %" at bounding box center [416, 128] width 31 height 18
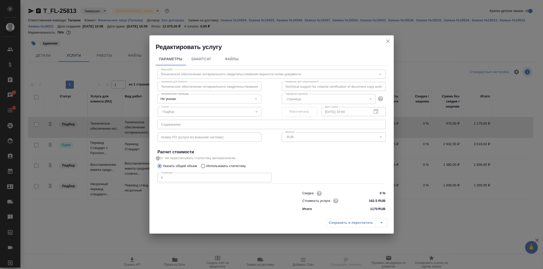
click at [387, 42] on icon "close" at bounding box center [388, 41] width 6 height 6
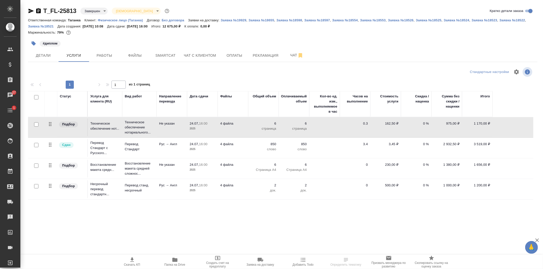
click at [422, 125] on p "0 %" at bounding box center [415, 123] width 25 height 5
click at [423, 123] on p "0 %" at bounding box center [415, 123] width 25 height 5
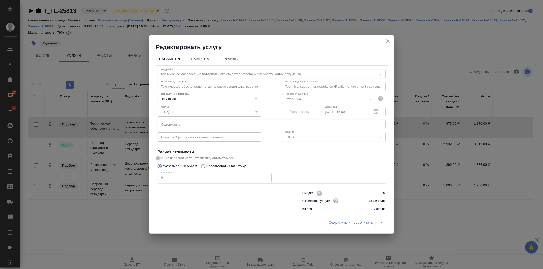
click at [386, 40] on icon "close" at bounding box center [388, 41] width 6 height 6
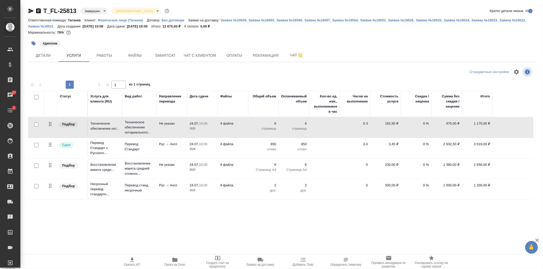
click at [29, 9] on icon "button" at bounding box center [31, 11] width 5 height 5
click at [27, 10] on div "T_FL-25813 Завершен closed Святая троица holyTrinity Кратко детали заказа Ответ…" at bounding box center [282, 107] width 515 height 214
click at [29, 11] on icon "button" at bounding box center [31, 11] width 6 height 6
click at [31, 13] on icon "button" at bounding box center [31, 11] width 6 height 6
click at [32, 11] on icon "button" at bounding box center [31, 11] width 6 height 6
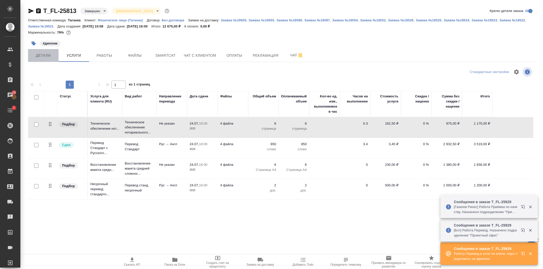
click at [46, 56] on span "Детали" at bounding box center [43, 55] width 24 height 6
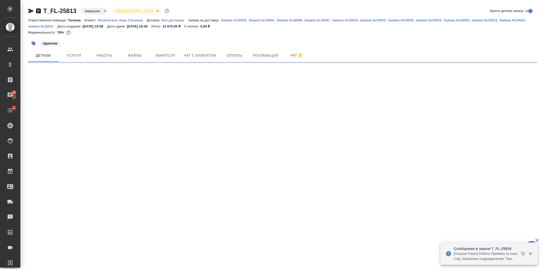
select select "RU"
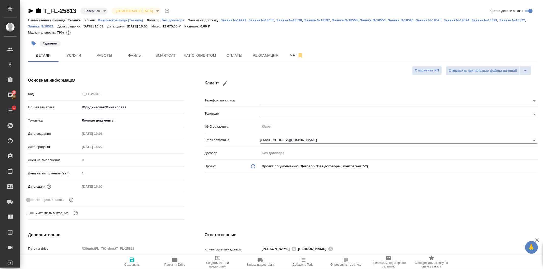
type textarea "x"
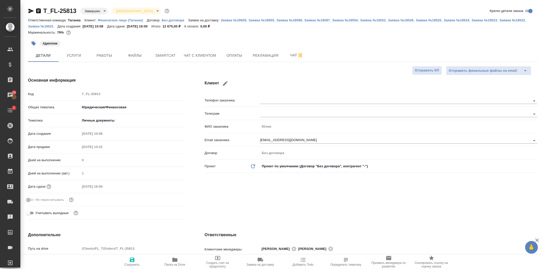
type textarea "x"
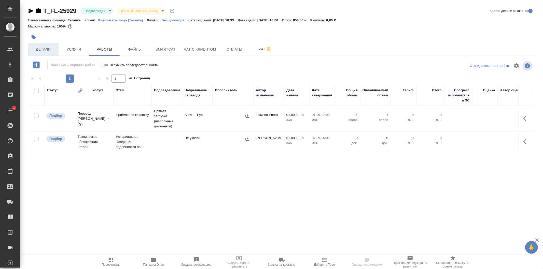
click at [47, 48] on span "Детали" at bounding box center [43, 49] width 24 height 6
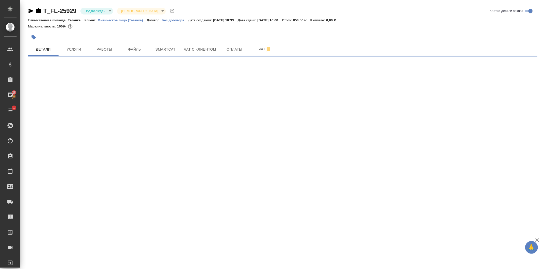
select select "RU"
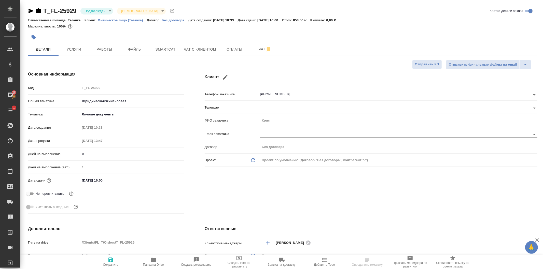
type textarea "x"
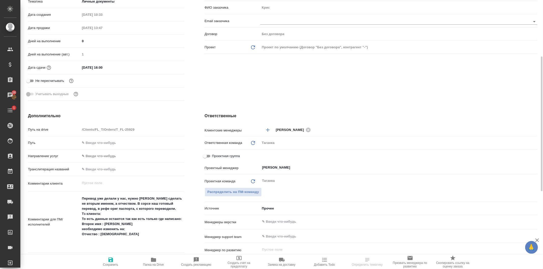
scroll to position [170, 0]
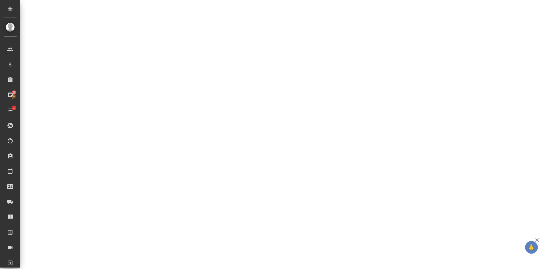
select select "RU"
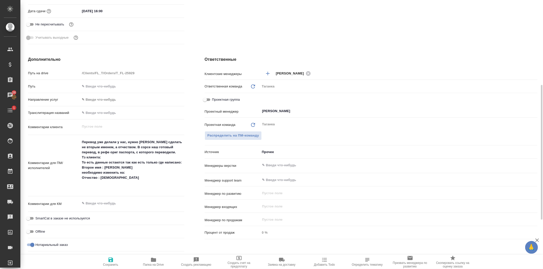
type textarea "x"
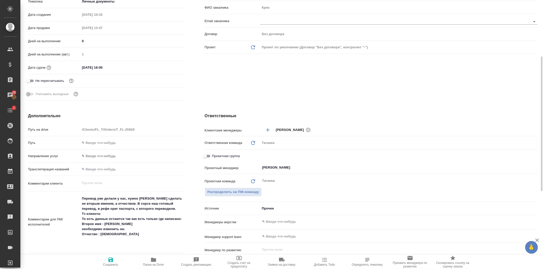
scroll to position [57, 0]
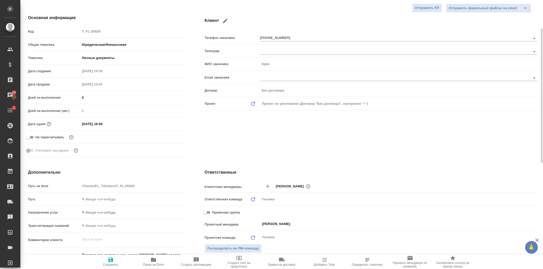
type textarea "x"
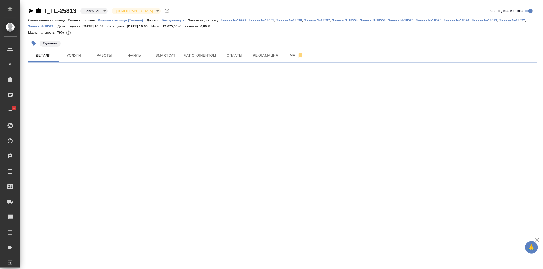
select select "RU"
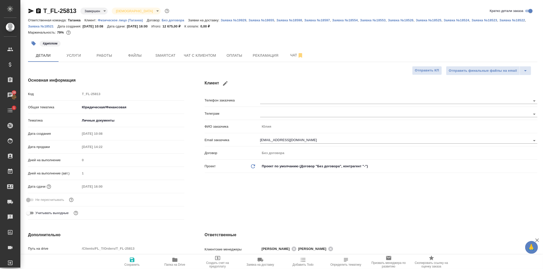
type textarea "x"
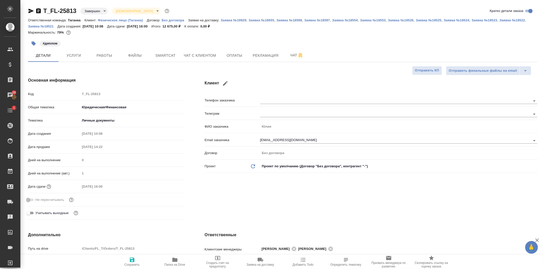
type textarea "x"
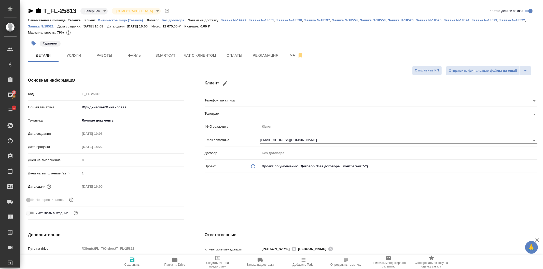
type textarea "x"
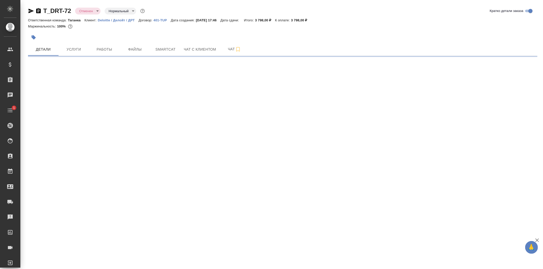
select select "RU"
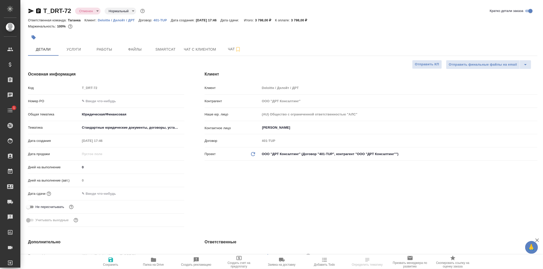
type textarea "x"
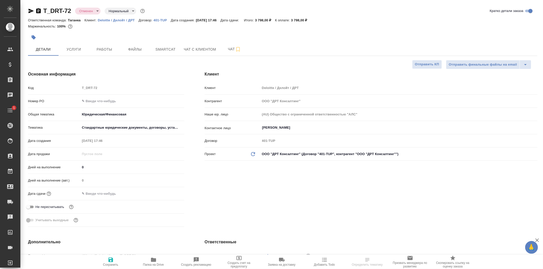
type textarea "x"
click at [113, 21] on p "Deloitte / Делойт / ДРТ" at bounding box center [118, 20] width 41 height 4
type textarea "x"
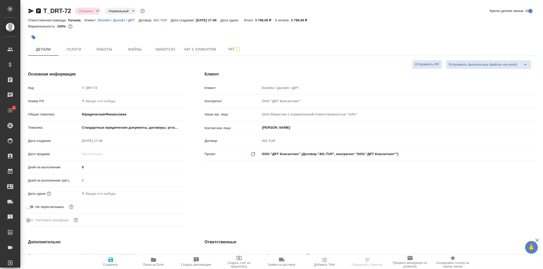
type textarea "x"
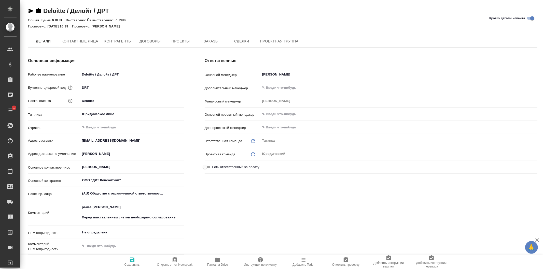
type textarea "x"
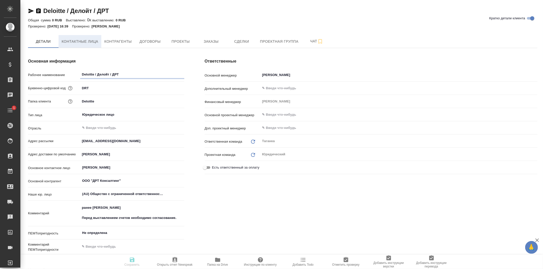
type textarea "x"
click at [116, 40] on span "Контрагенты" at bounding box center [117, 41] width 27 height 6
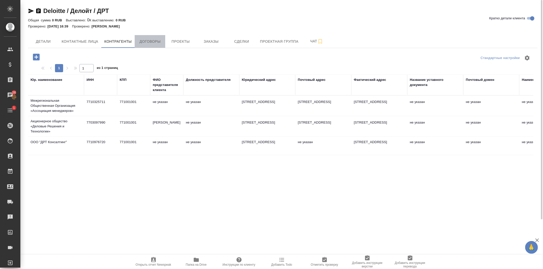
click at [152, 41] on span "Договоры" at bounding box center [150, 41] width 24 height 6
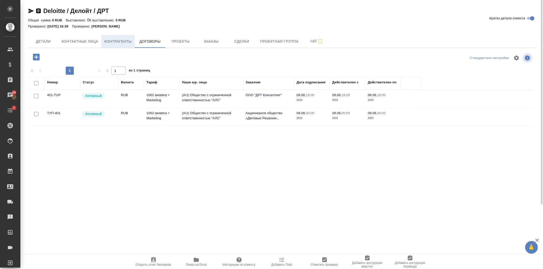
click at [128, 45] on button "Контрагенты" at bounding box center [118, 41] width 34 height 13
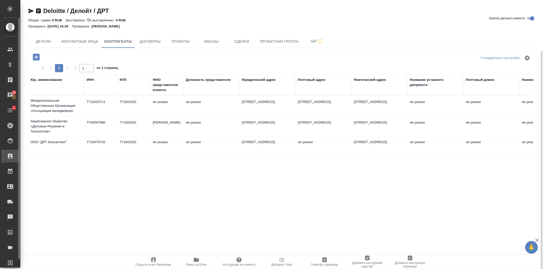
scroll to position [57, 0]
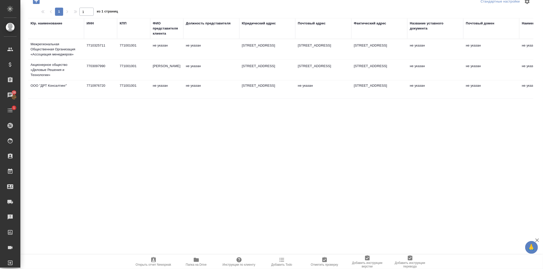
click at [164, 90] on td "не указан" at bounding box center [166, 90] width 33 height 18
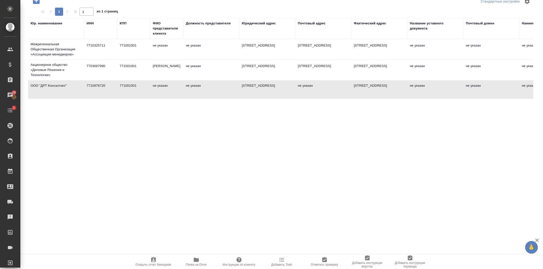
click at [164, 90] on td "не указан" at bounding box center [166, 90] width 33 height 18
type textarea "OOO "ДРТ Консалтинг""
type input "7710976720"
type input "771001001"
type textarea "125047, ГОРОД МОСКВА, УЛИЦА ЛЕСНАЯ, 5"
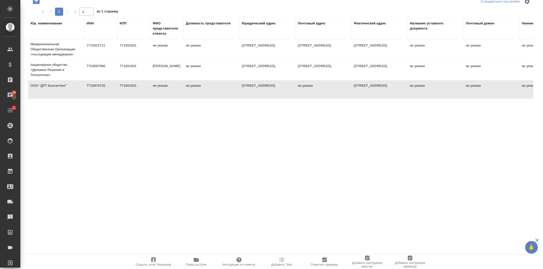
type textarea "125047, ГОРОД МОСКВА, УЛИЦА ЛЕСНАЯ, 5"
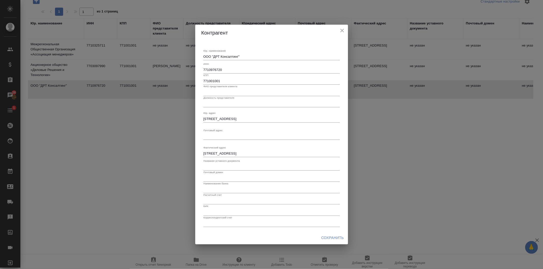
drag, startPoint x: 342, startPoint y: 30, endPoint x: 332, endPoint y: 29, distance: 9.5
click at [342, 30] on icon "close" at bounding box center [342, 30] width 6 height 6
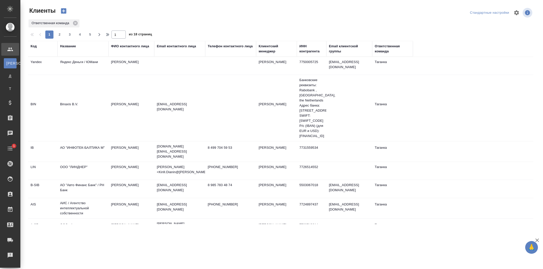
select select "RU"
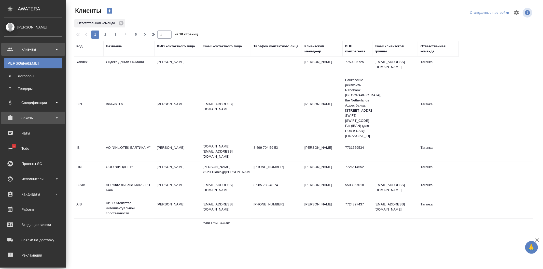
click at [26, 121] on div "Заказы" at bounding box center [33, 118] width 59 height 8
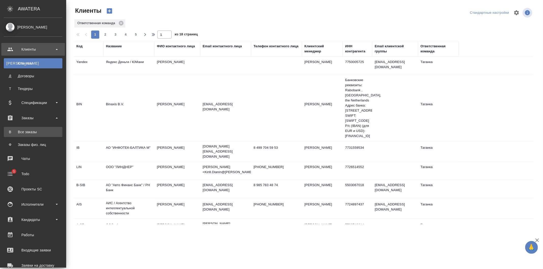
click at [31, 131] on div "Все заказы" at bounding box center [32, 132] width 53 height 5
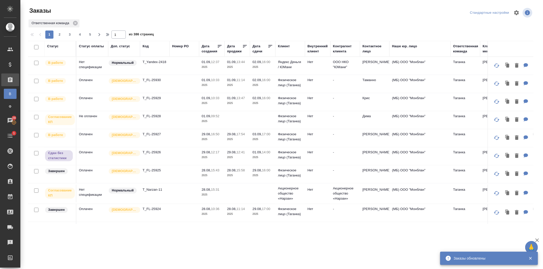
click at [460, 49] on div "Ответственная команда" at bounding box center [465, 49] width 25 height 10
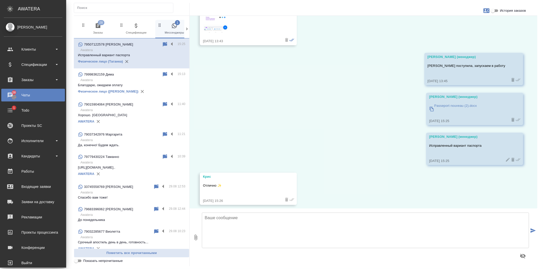
scroll to position [1582, 0]
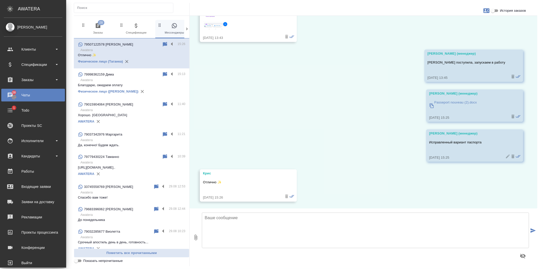
click at [253, 235] on textarea at bounding box center [365, 231] width 327 height 36
type textarea "[PERSON_NAME], отправляем на заверение."
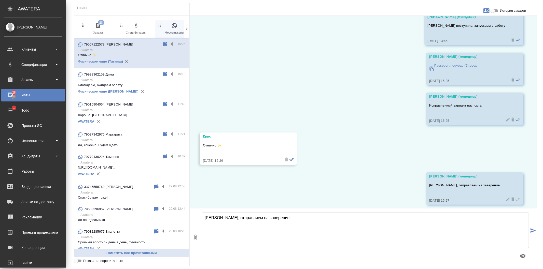
scroll to position [1623, 0]
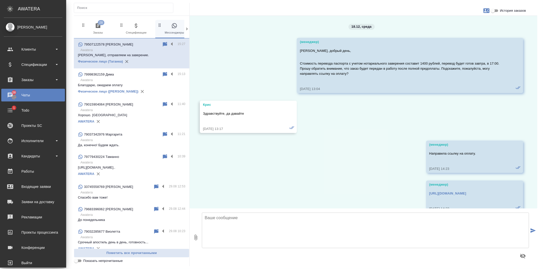
scroll to position [1623, 0]
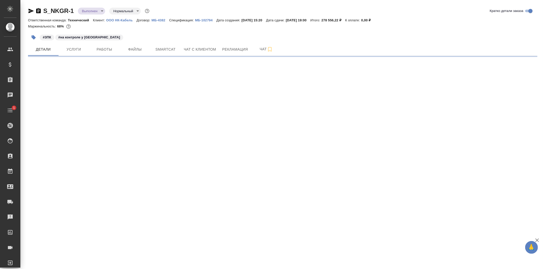
select select "RU"
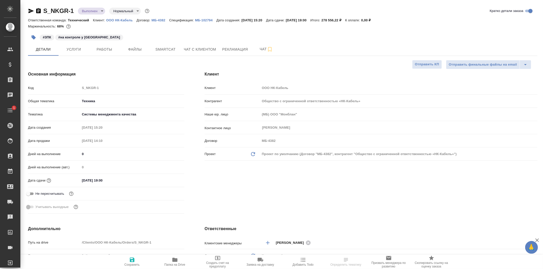
type textarea "x"
type input "[PERSON_NAME]"
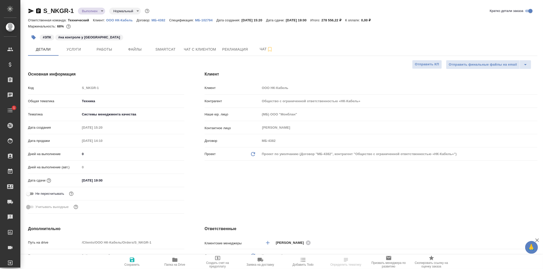
type input "[PERSON_NAME]"
click at [73, 49] on span "Услуги" at bounding box center [74, 49] width 24 height 6
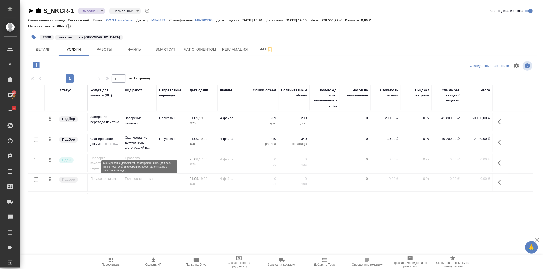
scroll to position [85, 0]
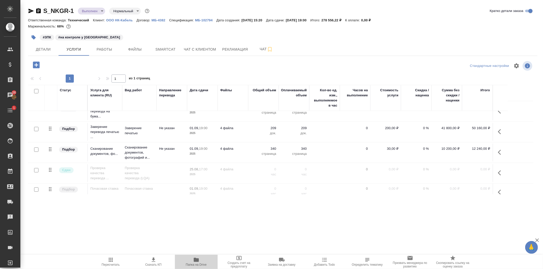
click at [197, 260] on icon "button" at bounding box center [196, 260] width 5 height 4
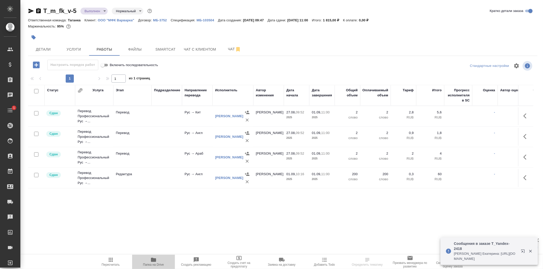
click at [153, 261] on icon "button" at bounding box center [153, 260] width 5 height 4
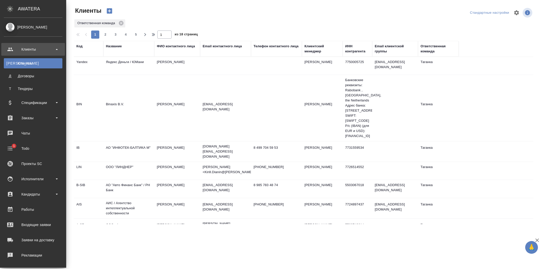
select select "RU"
click at [34, 135] on div "Чаты" at bounding box center [33, 134] width 59 height 8
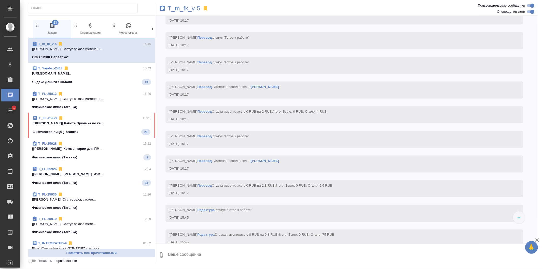
scroll to position [765, 0]
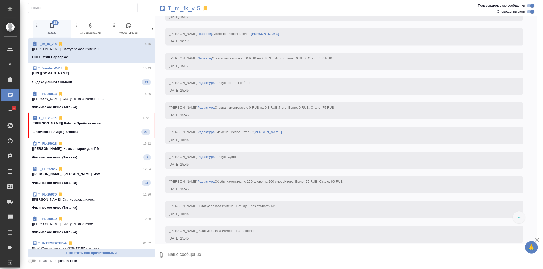
click at [131, 26] on icon "button" at bounding box center [129, 26] width 6 height 6
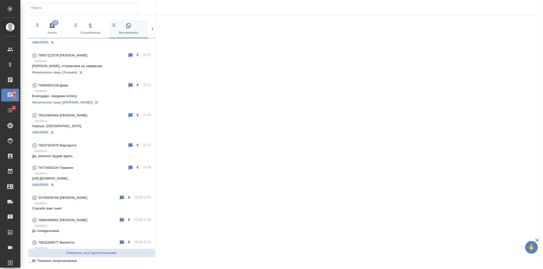
scroll to position [28, 0]
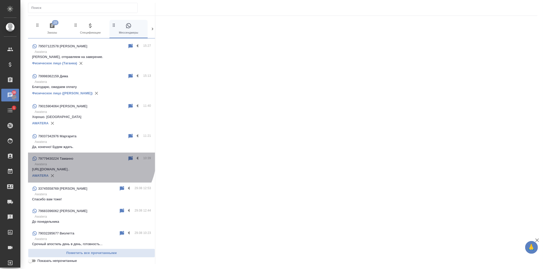
click at [88, 157] on div "79779430224 Таманно" at bounding box center [79, 159] width 95 height 6
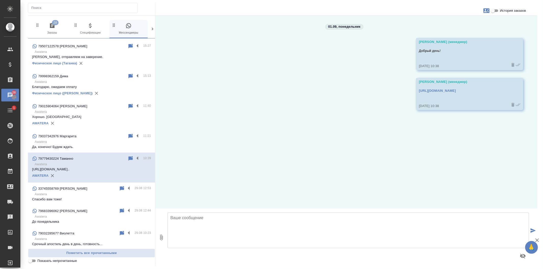
click at [200, 224] on textarea at bounding box center [348, 231] width 361 height 36
type textarea "Высылаю перевод паспорта. Если все хорошо, отправим на нотариальное заверение"
click at [533, 230] on icon "submit" at bounding box center [533, 231] width 5 height 5
click at [161, 238] on icon "button" at bounding box center [161, 238] width 6 height 6
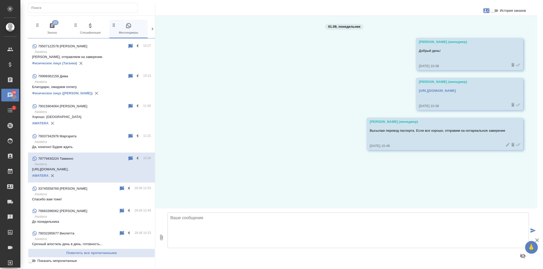
type input "C:\fakepath\паспорт узб рус 02.09_rus.docx"
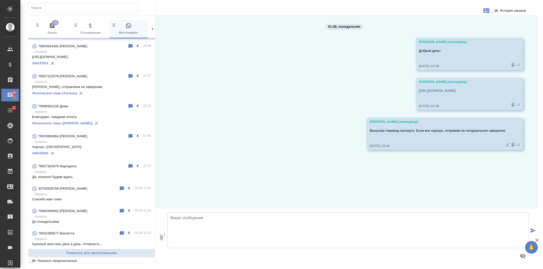
scroll to position [0, 0]
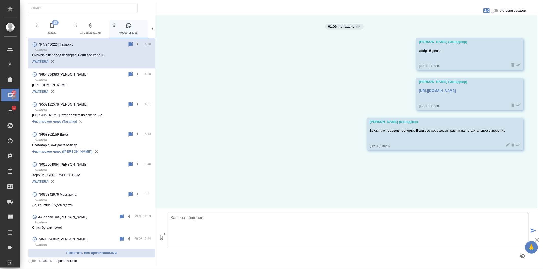
click at [534, 230] on icon "submit" at bounding box center [533, 231] width 5 height 5
